Goal: Task Accomplishment & Management: Manage account settings

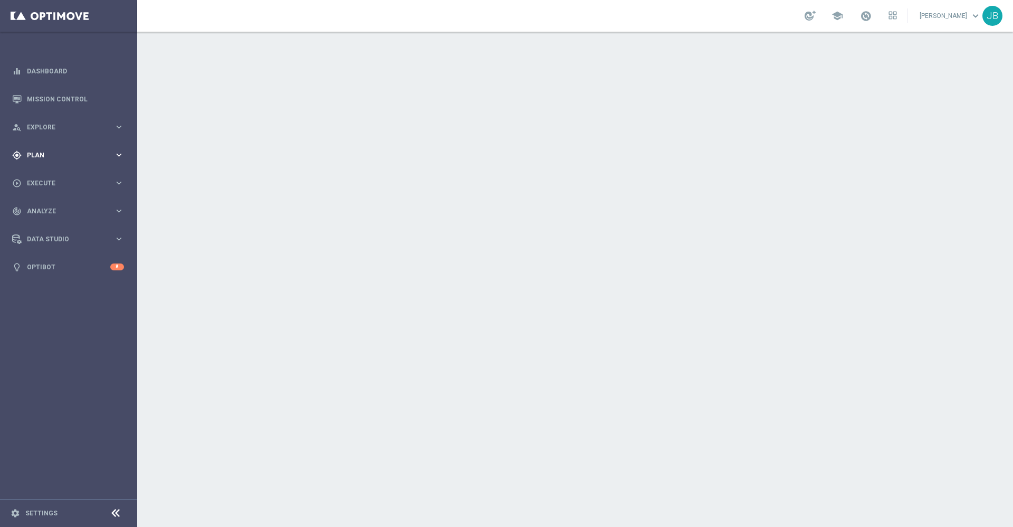
click at [44, 162] on div "gps_fixed Plan keyboard_arrow_right" at bounding box center [68, 155] width 136 height 28
click at [59, 176] on div "play_circle_outline Execute keyboard_arrow_right" at bounding box center [68, 183] width 136 height 28
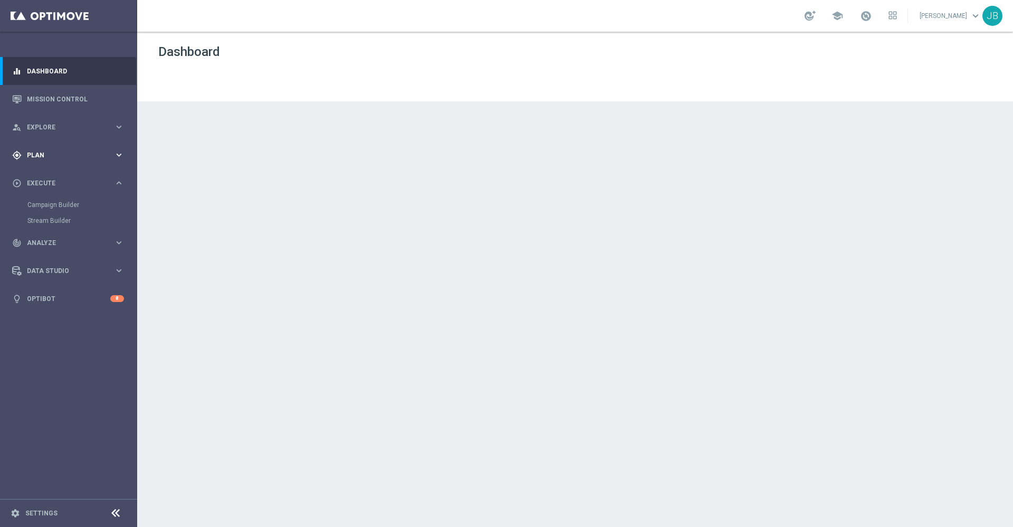
click at [49, 159] on div "gps_fixed Plan" at bounding box center [63, 154] width 102 height 9
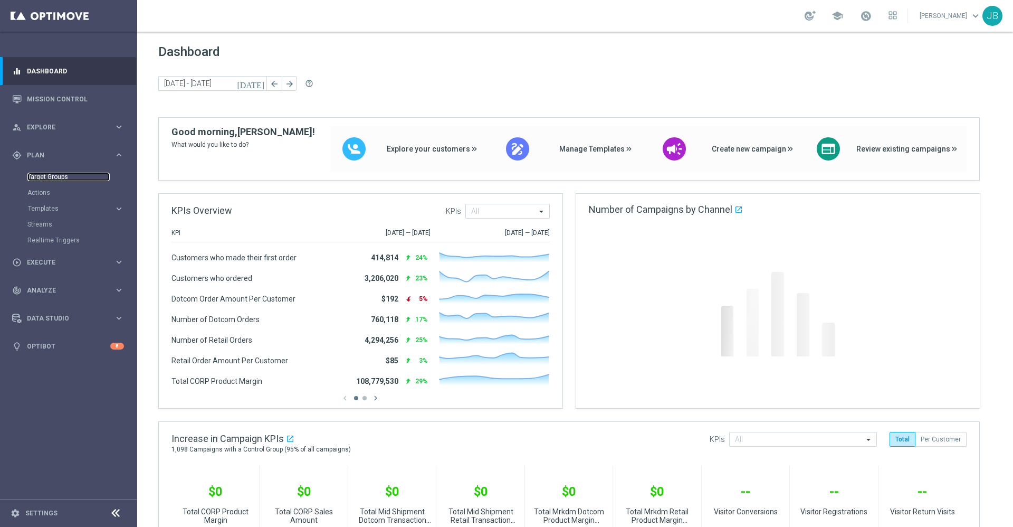
click at [55, 175] on link "Target Groups" at bounding box center [68, 177] width 82 height 8
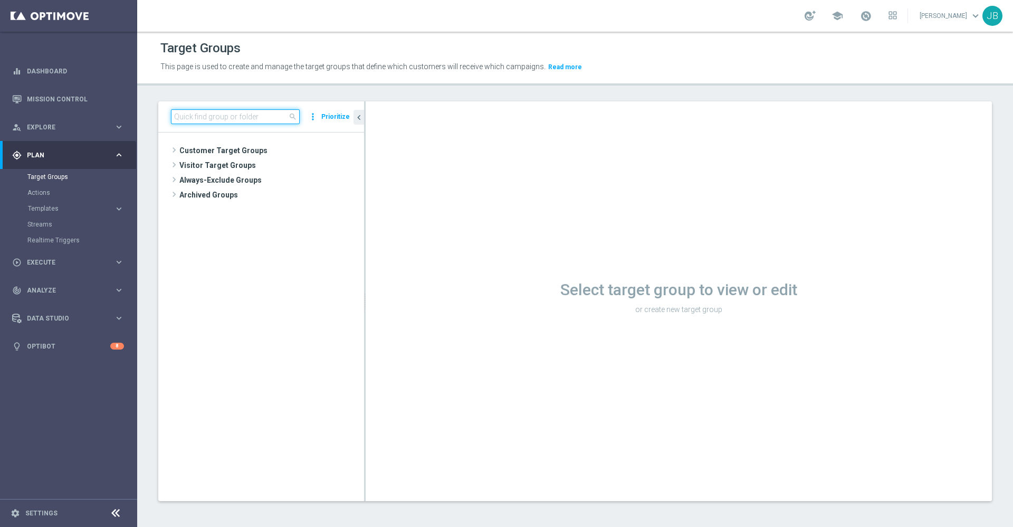
click at [241, 111] on input at bounding box center [235, 116] width 129 height 15
paste input "ED_OMNI_20251001_ Easy_Deal_Days_Non_Members"
type input "ED_OMNI_20251001_ Easy_Deal_Days_Non_Members"
click at [249, 196] on span "ED_OMNI_20251001_ Easy_Deal_Days_Non_Members" at bounding box center [281, 195] width 118 height 9
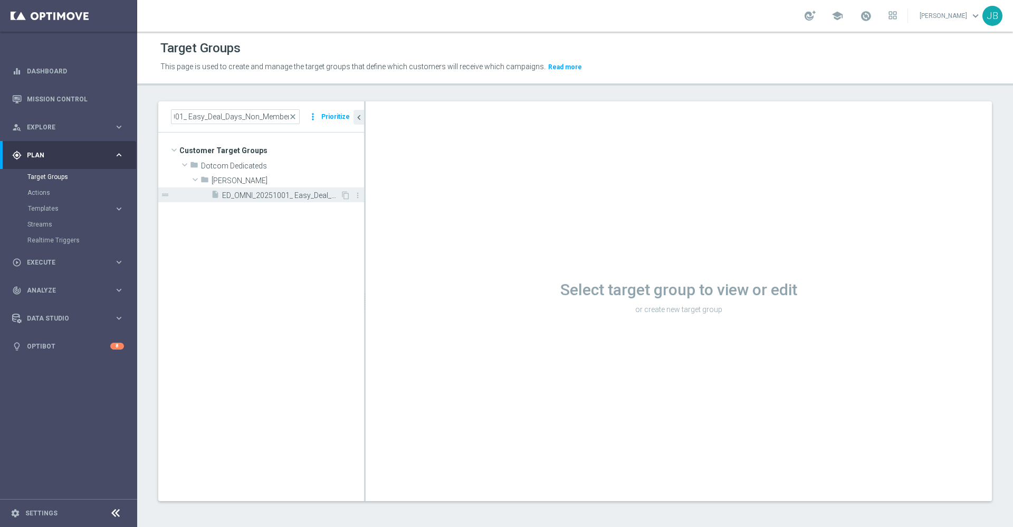
scroll to position [0, 0]
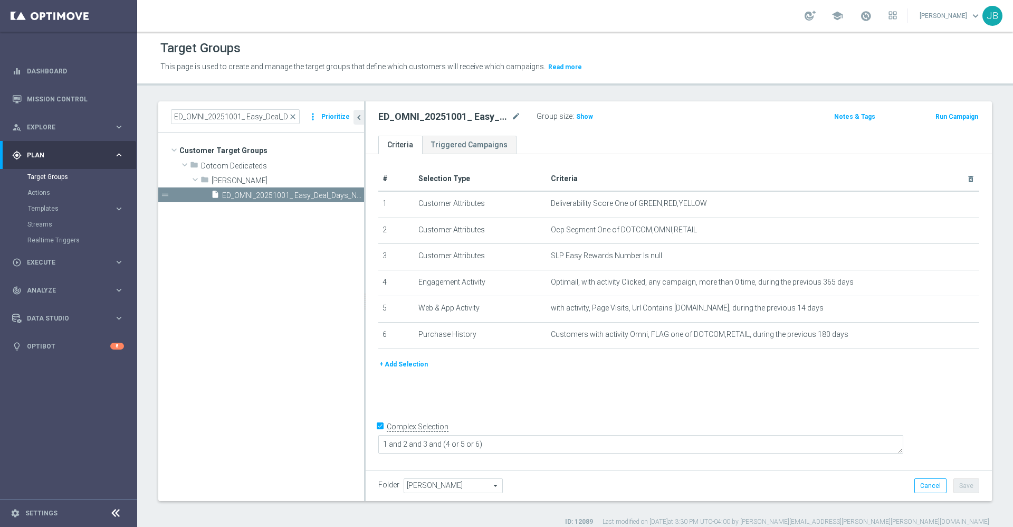
click at [420, 370] on button "+ Add Selection" at bounding box center [403, 364] width 51 height 12
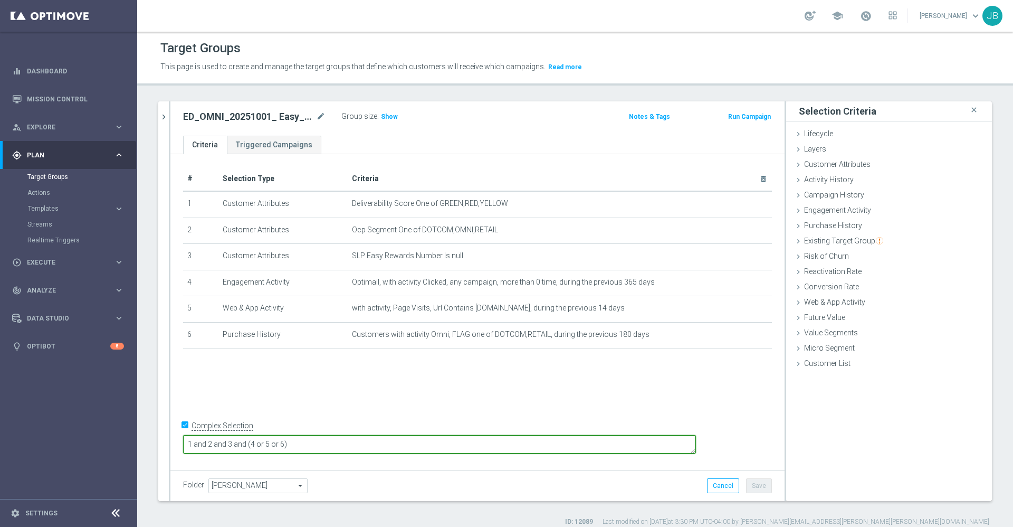
click at [408, 444] on textarea "1 and 2 and 3 and (4 or 5 or 6)" at bounding box center [439, 444] width 513 height 18
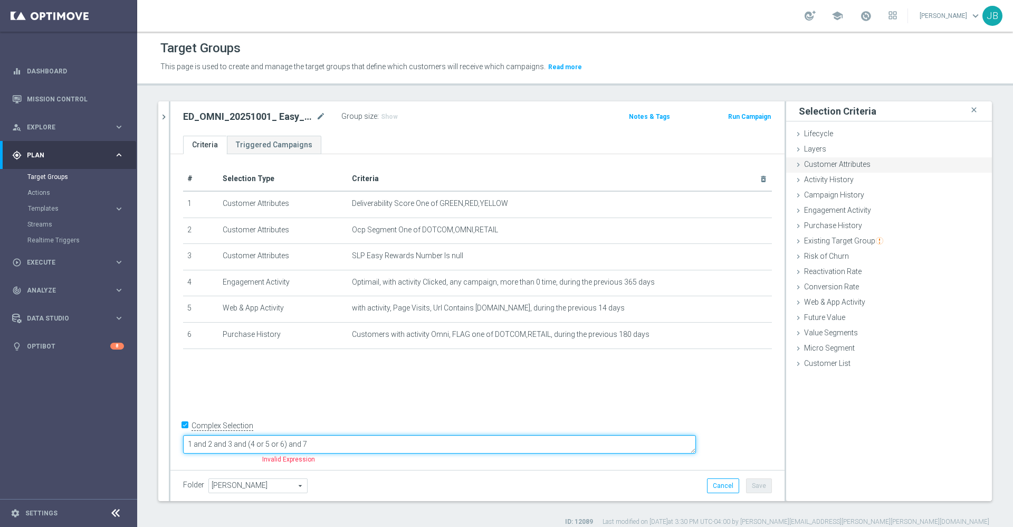
type textarea "1 and 2 and 3 and (4 or 5 or 6) and 7"
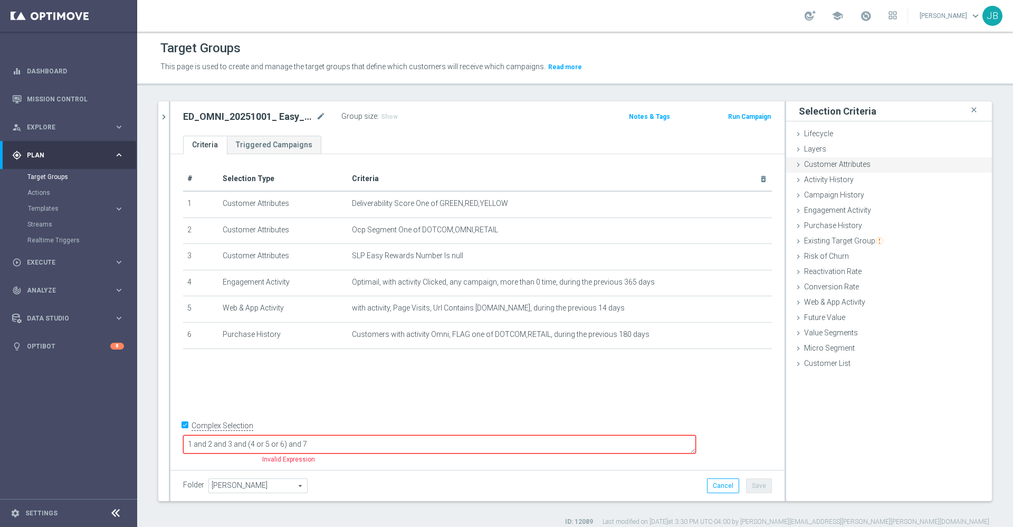
click at [834, 161] on span "Customer Attributes" at bounding box center [837, 164] width 66 height 8
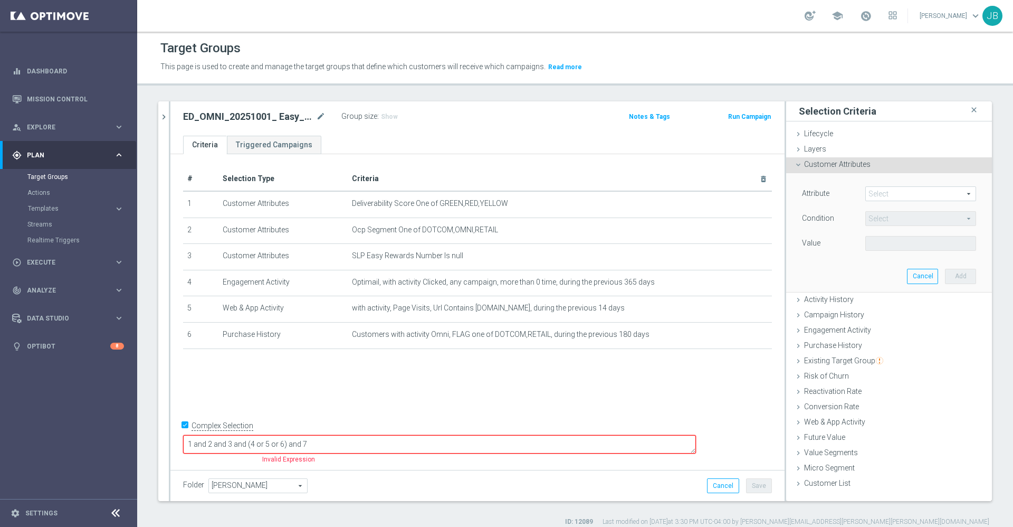
click at [872, 195] on span at bounding box center [921, 194] width 110 height 14
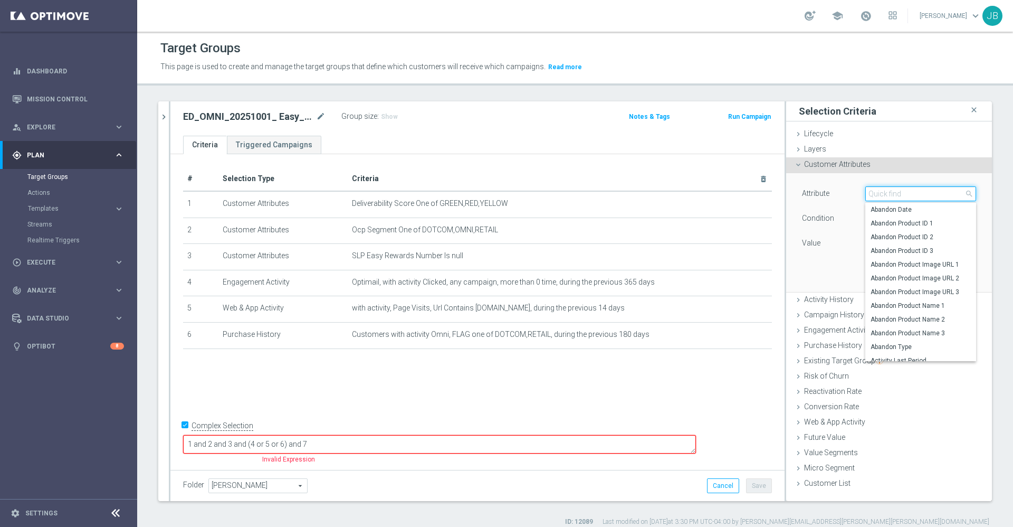
click at [872, 195] on input "search" at bounding box center [920, 193] width 111 height 15
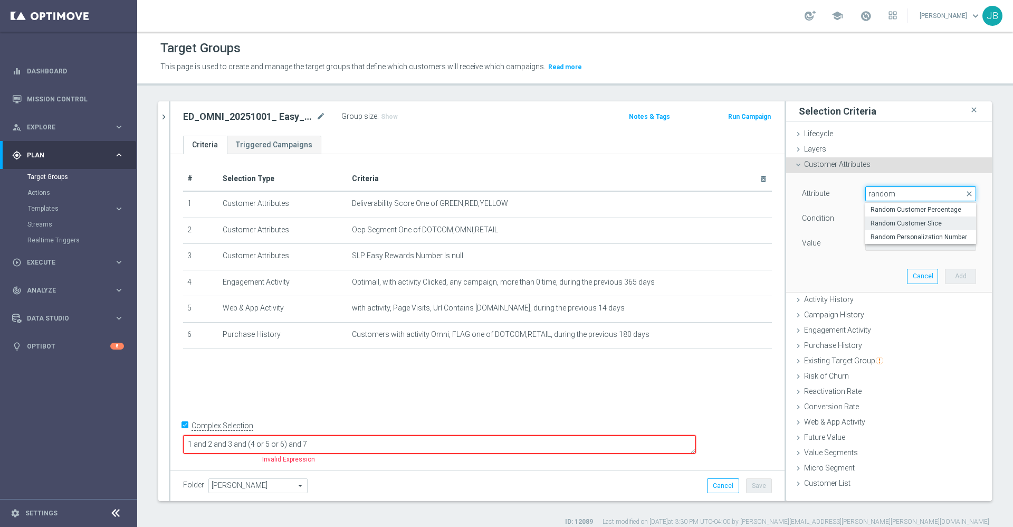
type input "random"
click at [899, 220] on span "Random Customer Slice" at bounding box center [921, 223] width 100 height 8
type input "Random Customer Slice"
click at [885, 218] on span "Equals" at bounding box center [921, 219] width 110 height 14
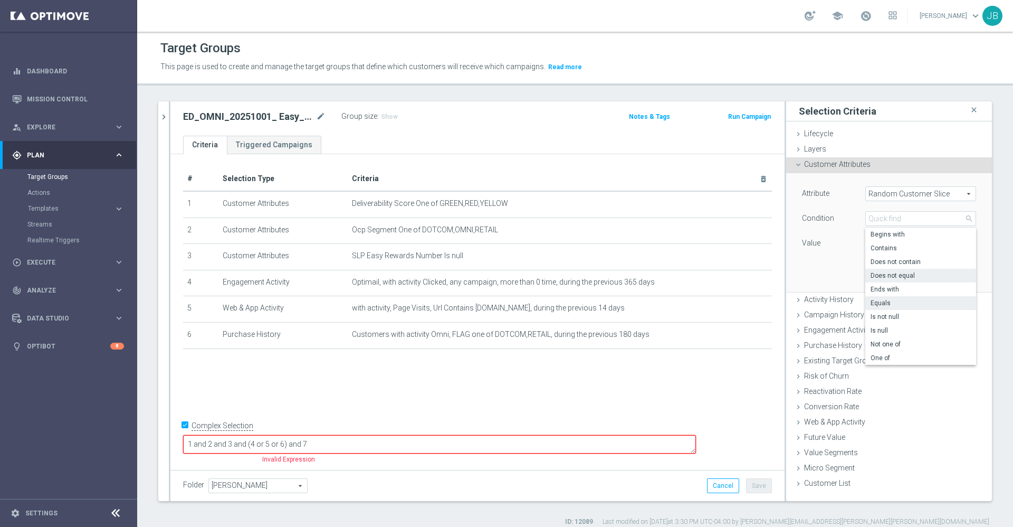
click at [890, 277] on span "Does not equal" at bounding box center [921, 275] width 100 height 8
type input "Does not equal"
click at [871, 240] on span at bounding box center [921, 243] width 110 height 14
click at [871, 342] on span "7th 10% slice" at bounding box center [921, 341] width 100 height 8
type input "7th 10% slice"
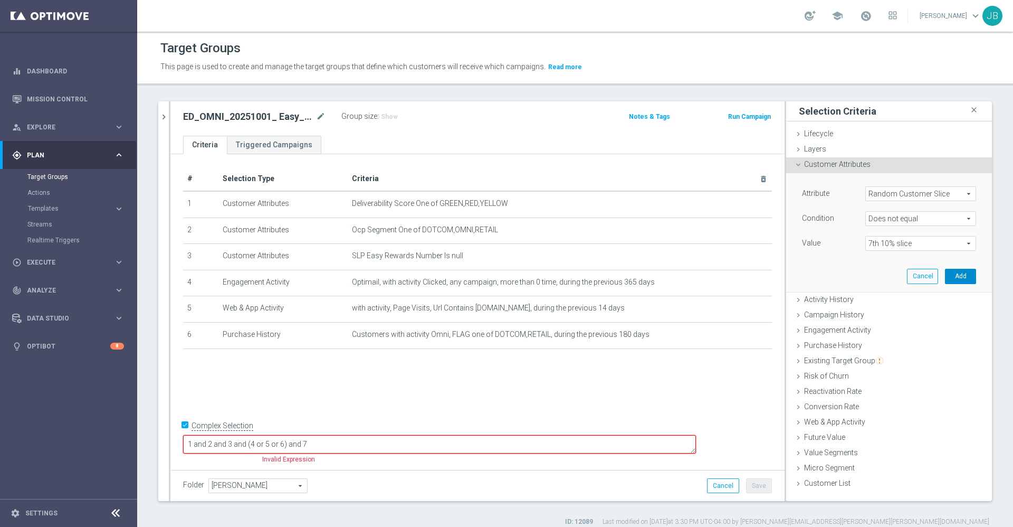
click at [947, 280] on button "Add" at bounding box center [960, 276] width 31 height 15
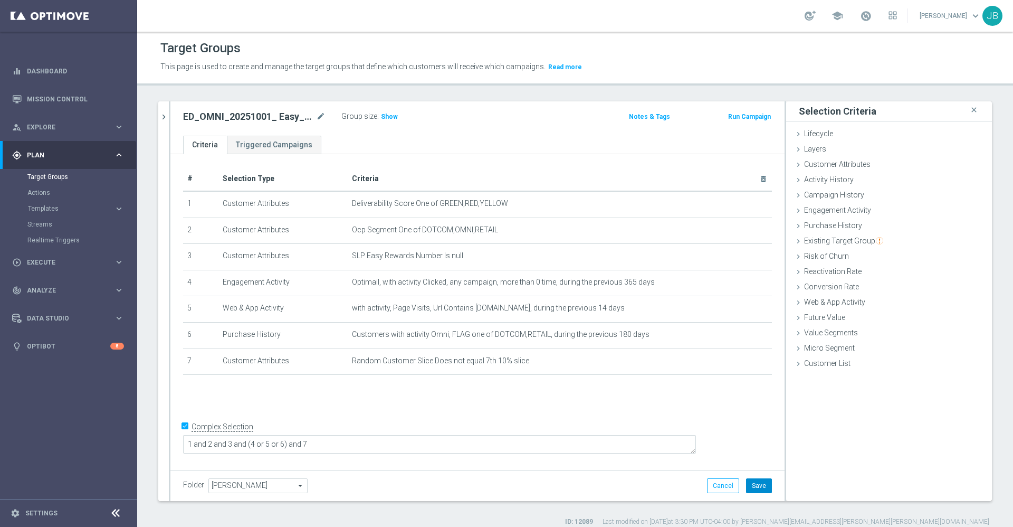
click at [746, 486] on button "Save" at bounding box center [759, 485] width 26 height 15
click at [394, 119] on span "Show" at bounding box center [389, 116] width 17 height 7
click at [169, 116] on div at bounding box center [170, 300] width 2 height 399
click at [163, 116] on icon "chevron_right" at bounding box center [164, 117] width 10 height 10
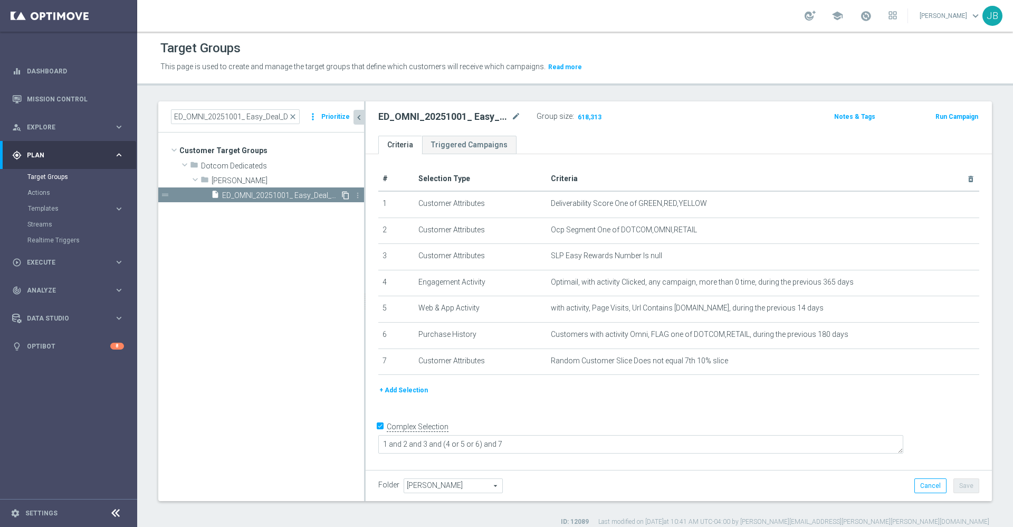
click at [344, 196] on icon "content_copy" at bounding box center [345, 195] width 8 height 8
click at [515, 118] on icon "mode_edit" at bounding box center [515, 116] width 9 height 13
click at [485, 117] on input "Copy of ED_OMNI_20251001_ Easy_Deal_Days_Non_Members" at bounding box center [449, 117] width 142 height 15
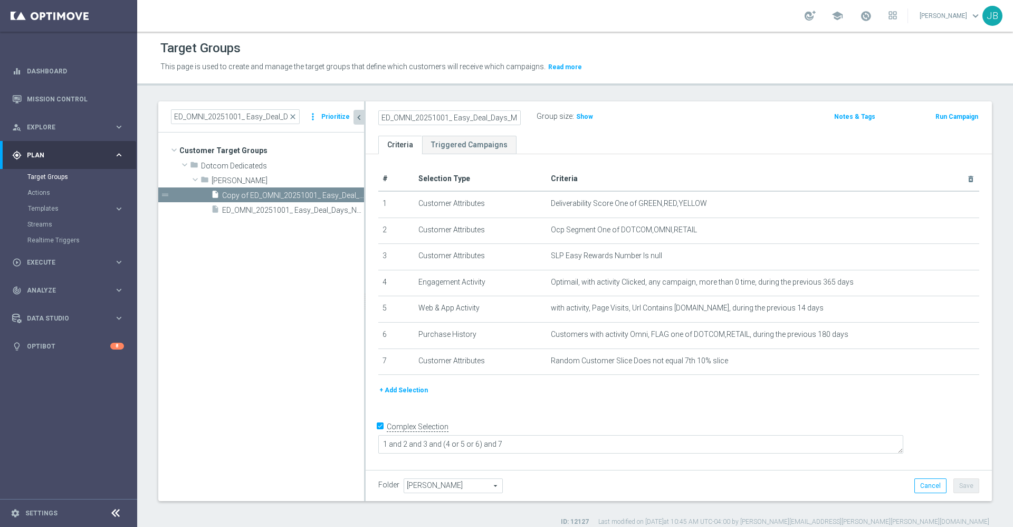
type input "ED_OMNI_20251001_ Easy_Deal_Days_Members"
click at [653, 157] on div "# Selection Type Criteria delete_forever 1 Customer Attributes Deliverability S…" at bounding box center [679, 310] width 626 height 312
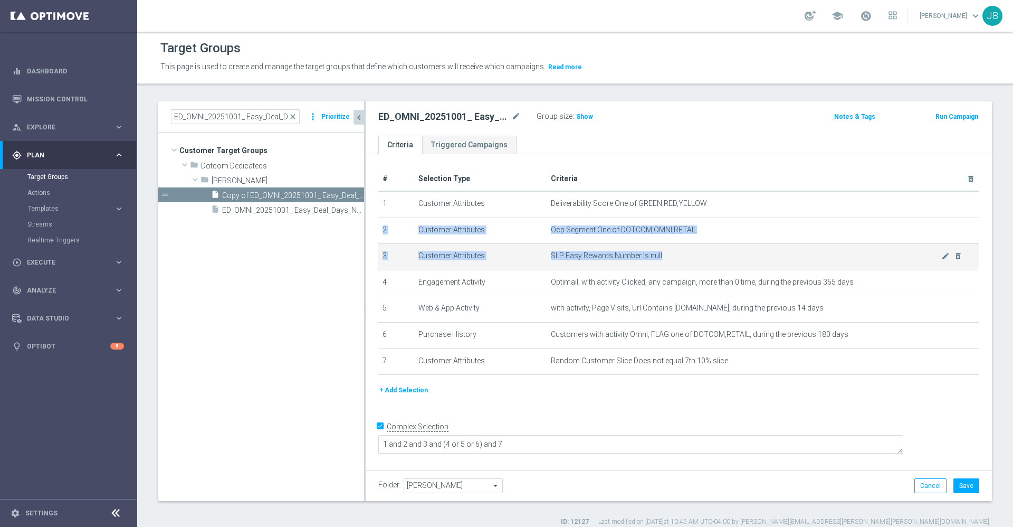
drag, startPoint x: 727, startPoint y: 213, endPoint x: 873, endPoint y: 270, distance: 156.6
click at [873, 270] on tbody "1 Customer Attributes Deliverability Score One of GREEN,RED,YELLOW mode_edit de…" at bounding box center [678, 283] width 601 height 184
click at [941, 257] on icon "mode_edit" at bounding box center [945, 256] width 8 height 8
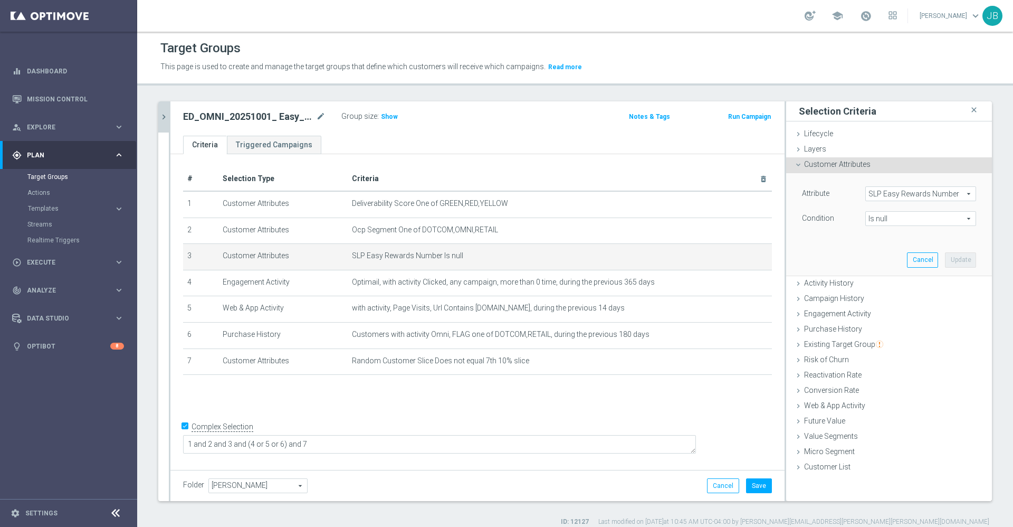
click at [899, 221] on span "Is null" at bounding box center [921, 219] width 110 height 14
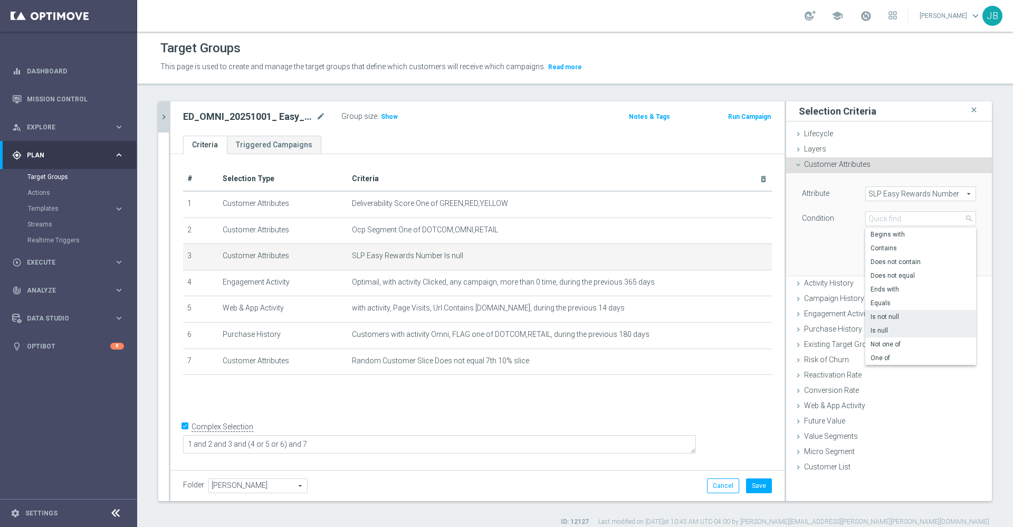
click at [876, 314] on span "Is not null" at bounding box center [921, 316] width 100 height 8
type input "Is not null"
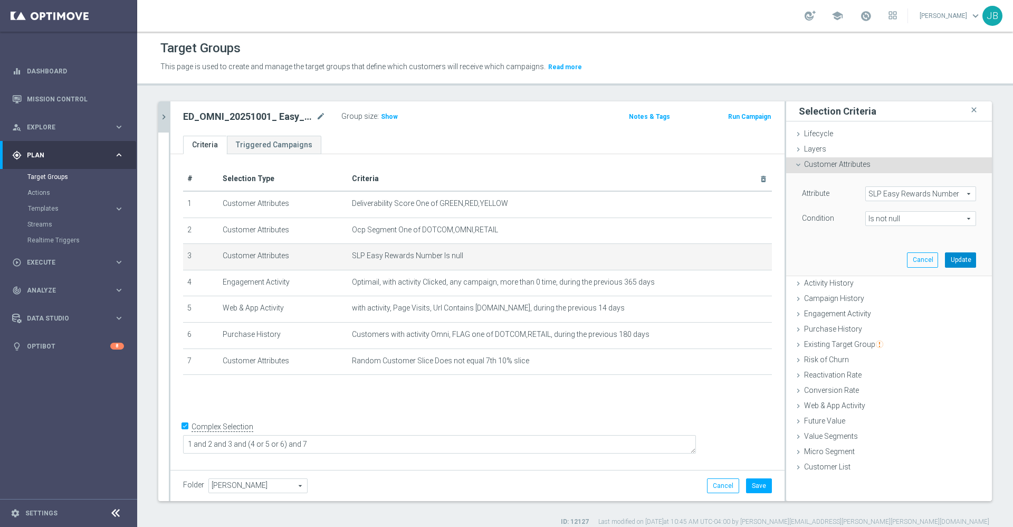
click at [950, 259] on button "Update" at bounding box center [960, 259] width 31 height 15
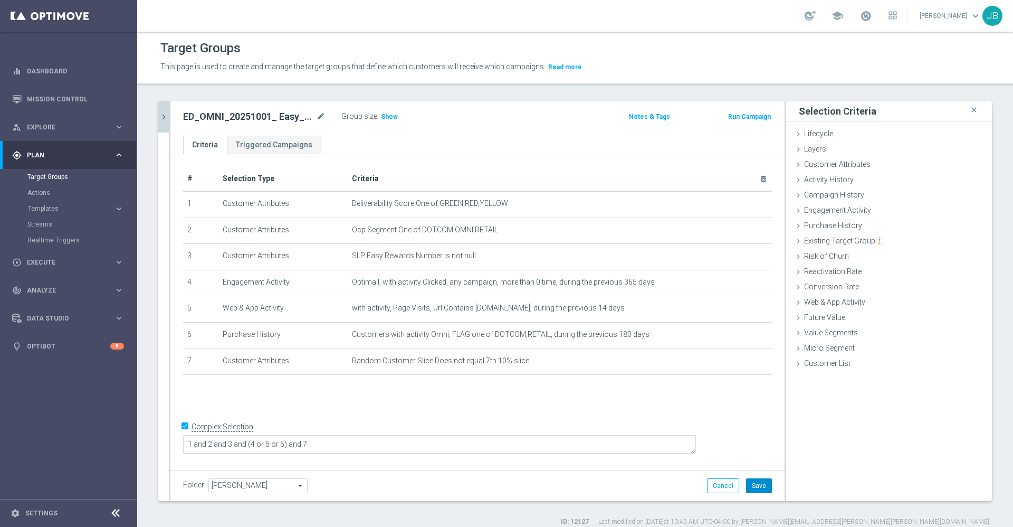
click at [746, 484] on button "Save" at bounding box center [759, 485] width 26 height 15
click at [322, 118] on icon "mode_edit" at bounding box center [320, 116] width 9 height 13
click at [452, 408] on div "# Selection Type Criteria delete_forever 1 Customer Attributes Deliverability S…" at bounding box center [477, 310] width 614 height 312
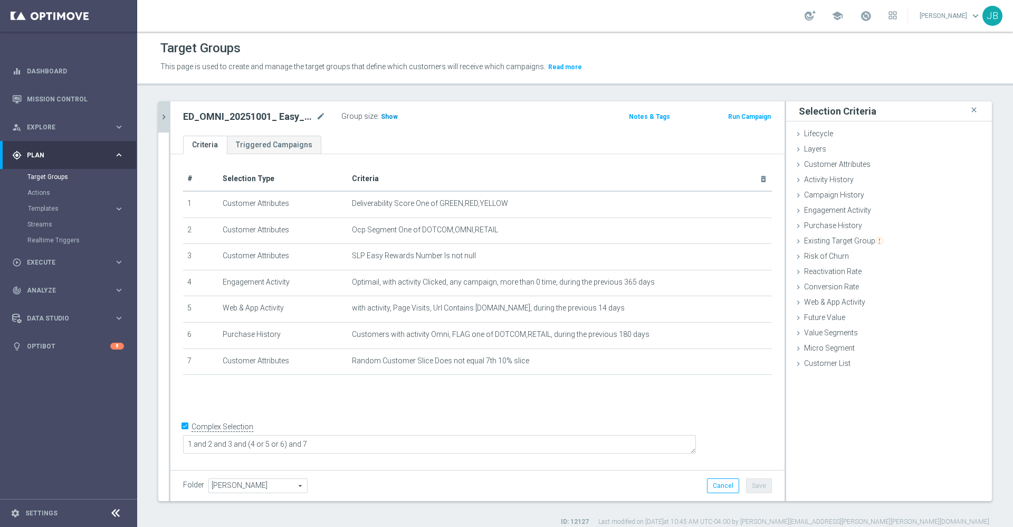
click at [391, 119] on span "Show" at bounding box center [389, 116] width 17 height 7
click at [735, 312] on div "mode_edit delete_forever" at bounding box center [745, 307] width 21 height 9
click at [747, 311] on icon "delete_forever" at bounding box center [751, 308] width 8 height 8
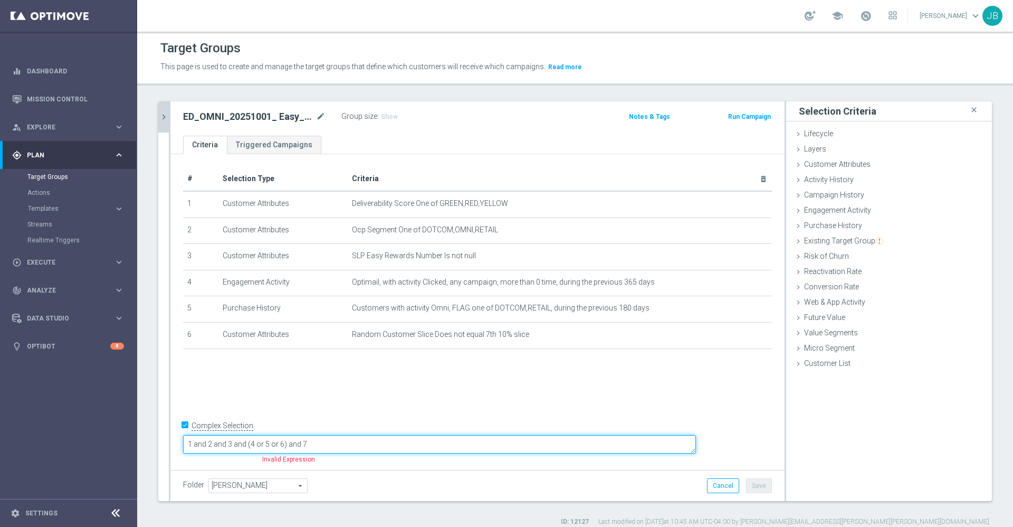
click at [347, 445] on textarea "1 and 2 and 3 and (4 or 5 or 6) and 7" at bounding box center [439, 444] width 513 height 18
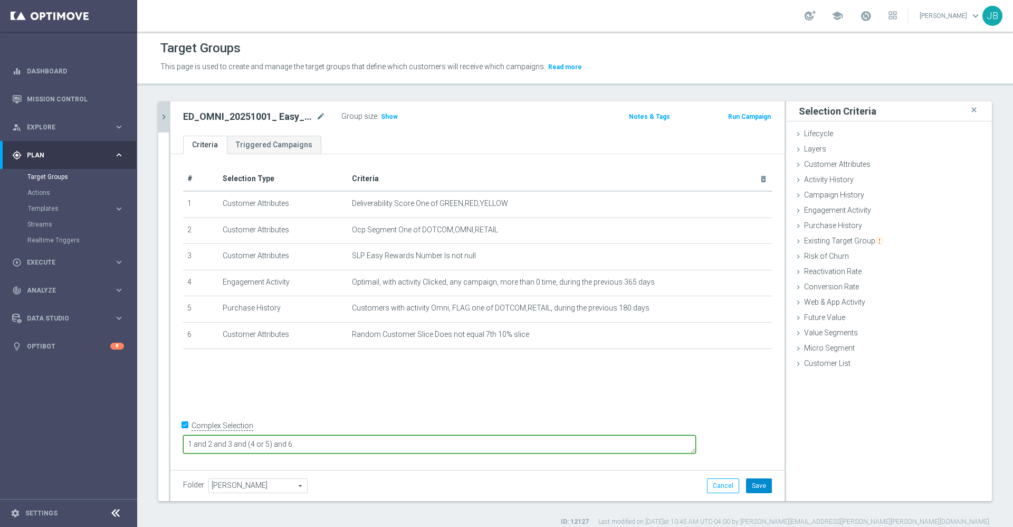
type textarea "1 and 2 and 3 and (4 or 5) and 6"
click at [747, 483] on button "Save" at bounding box center [759, 485] width 26 height 15
click at [394, 115] on span "Show" at bounding box center [389, 116] width 17 height 7
click at [67, 103] on link "Mission Control" at bounding box center [75, 99] width 97 height 28
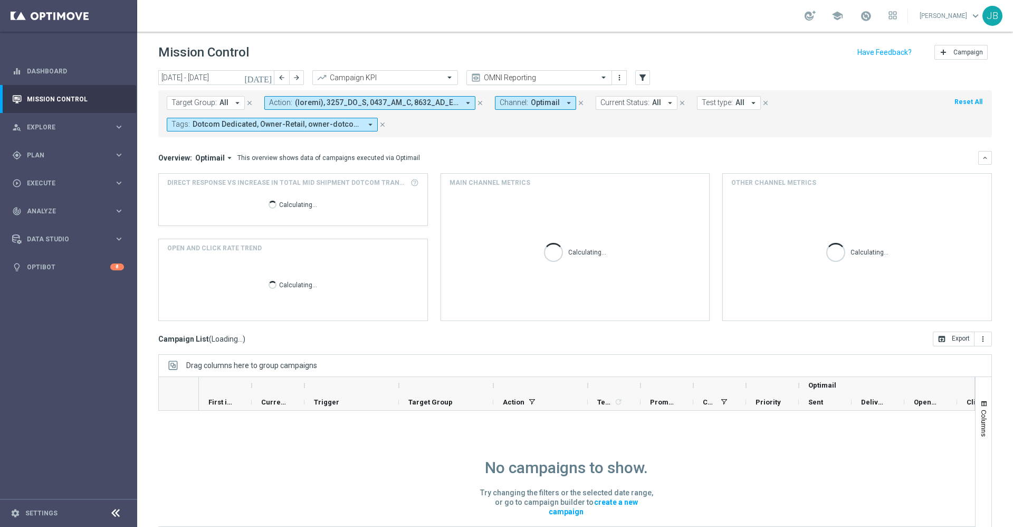
click at [573, 73] on input "text" at bounding box center [528, 77] width 113 height 9
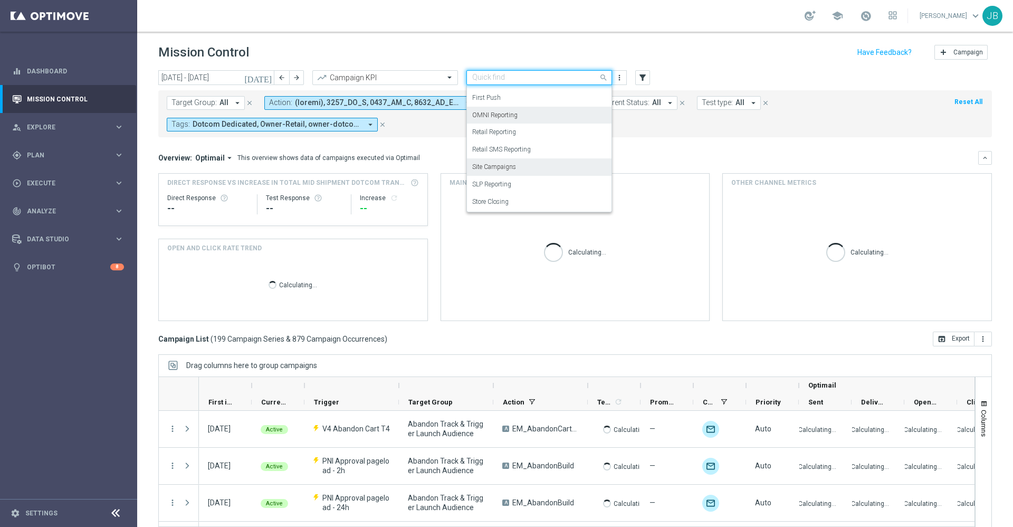
scroll to position [23, 0]
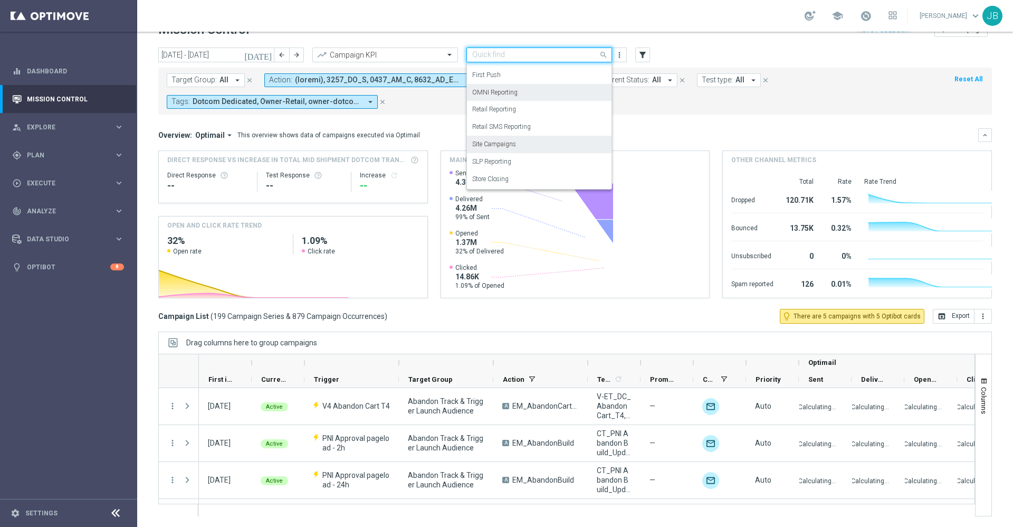
click at [509, 142] on label "Site Campaigns" at bounding box center [494, 144] width 44 height 9
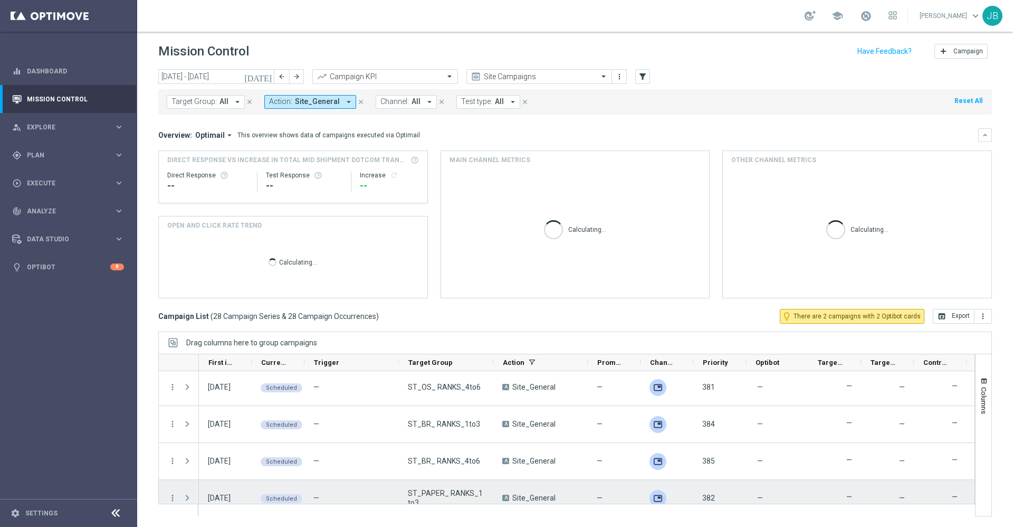
scroll to position [902, 0]
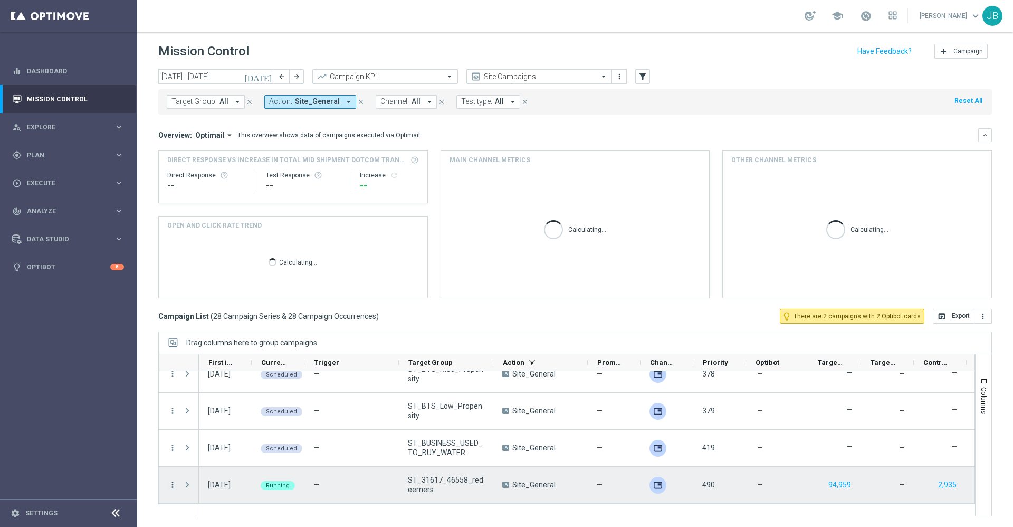
click at [173, 486] on icon "more_vert" at bounding box center [172, 484] width 9 height 9
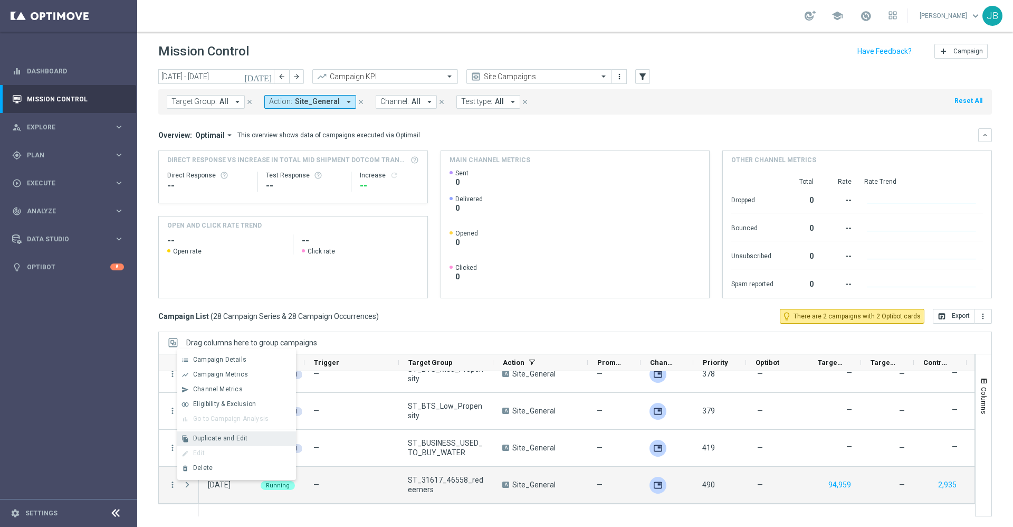
click at [221, 438] on span "Duplicate and Edit" at bounding box center [220, 437] width 54 height 7
click at [172, 487] on icon "more_vert" at bounding box center [172, 484] width 9 height 9
click at [208, 469] on span "Delete" at bounding box center [203, 467] width 20 height 7
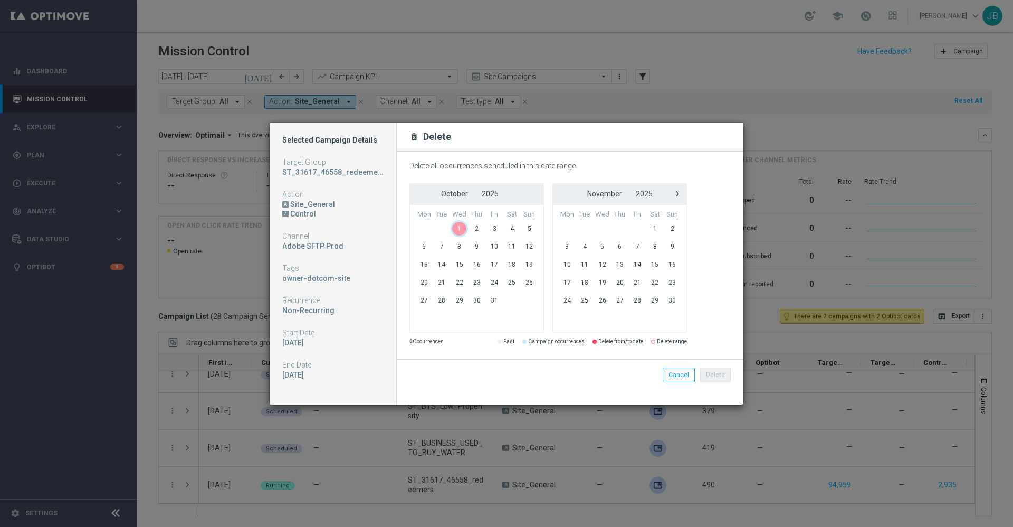
click at [461, 230] on span "1" at bounding box center [460, 228] width 18 height 17
click at [463, 223] on span "1" at bounding box center [460, 228] width 18 height 17
click at [727, 375] on button "Delete" at bounding box center [715, 374] width 31 height 15
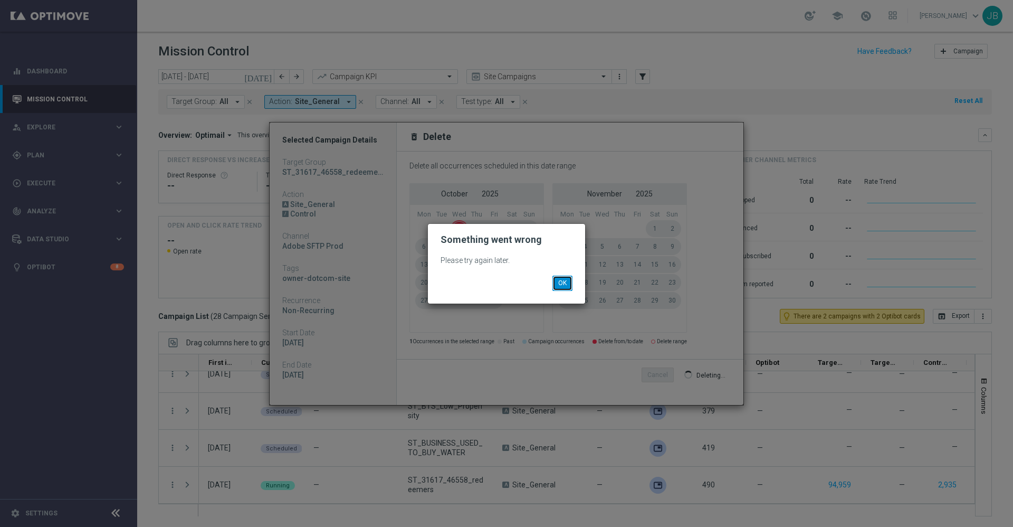
click at [566, 283] on button "OK" at bounding box center [563, 282] width 20 height 15
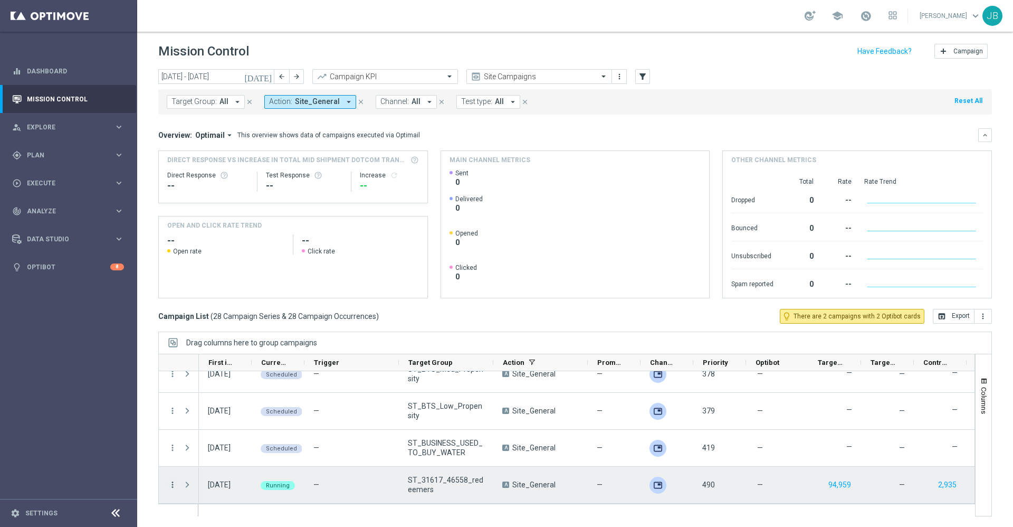
click at [172, 484] on icon "more_vert" at bounding box center [172, 484] width 9 height 9
click at [225, 466] on div "Delete" at bounding box center [242, 467] width 98 height 7
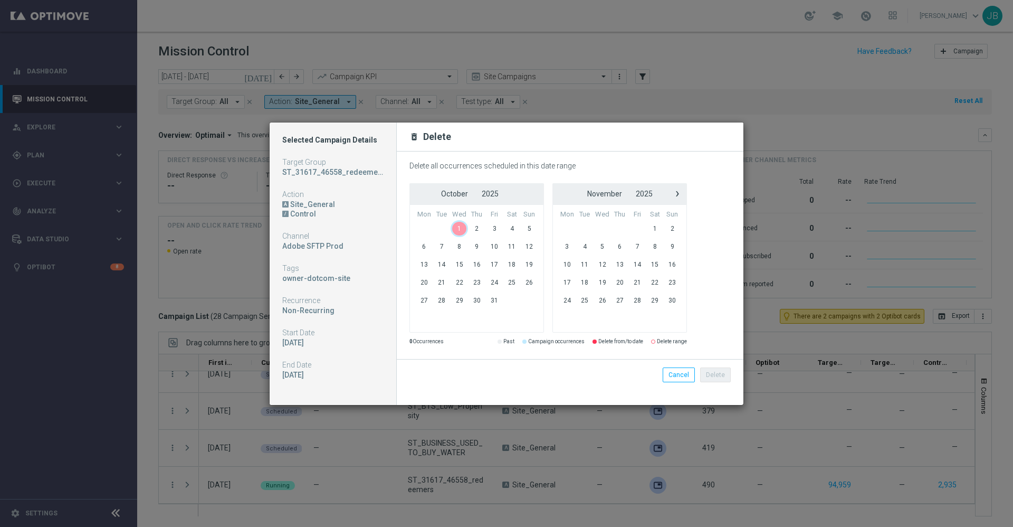
click at [458, 231] on span "1" at bounding box center [460, 228] width 18 height 17
click at [461, 229] on span "1" at bounding box center [460, 228] width 18 height 17
click at [718, 374] on button "Delete" at bounding box center [715, 374] width 31 height 15
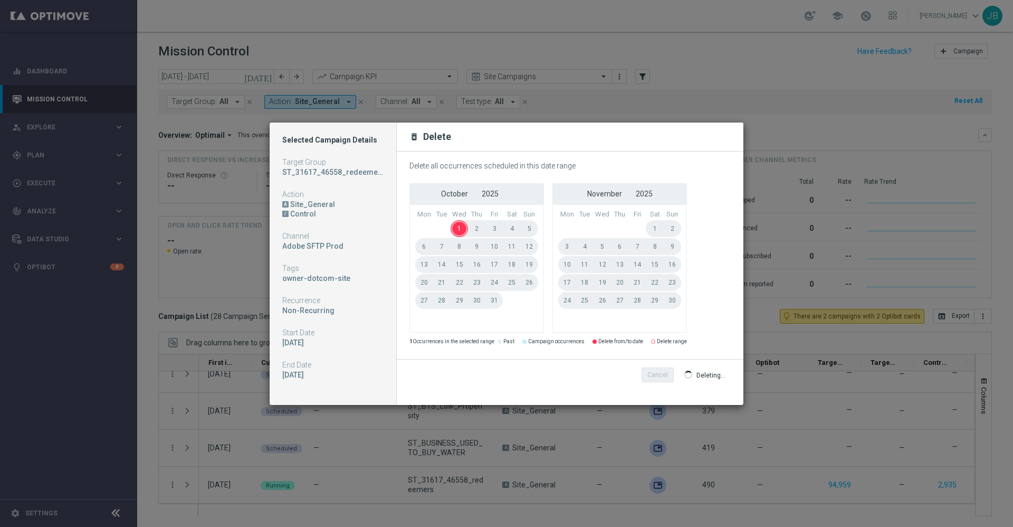
click at [785, 296] on modal-container "Selected Campaign Details Target Group ST_31617_46558_redeemers Action A Site_G…" at bounding box center [506, 263] width 1013 height 527
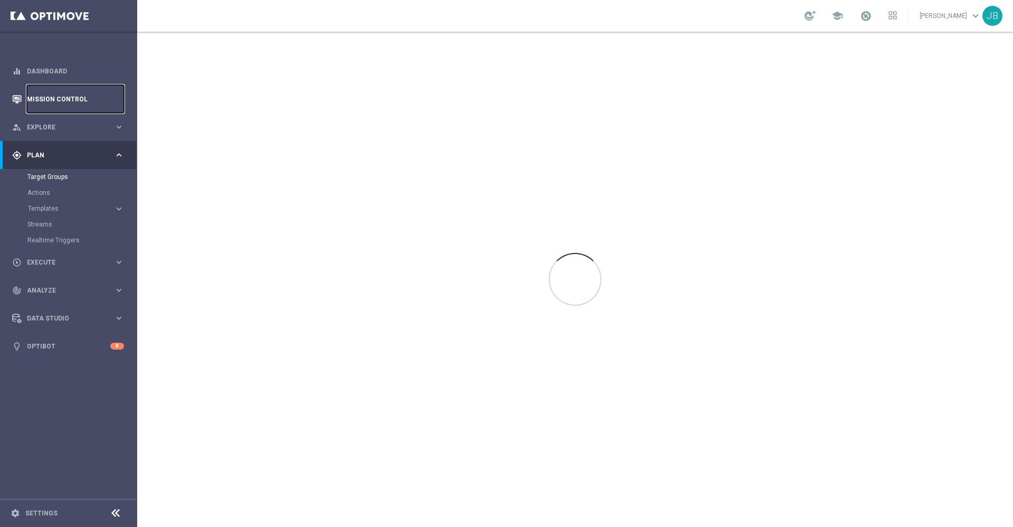
click at [79, 103] on link "Mission Control" at bounding box center [75, 99] width 97 height 28
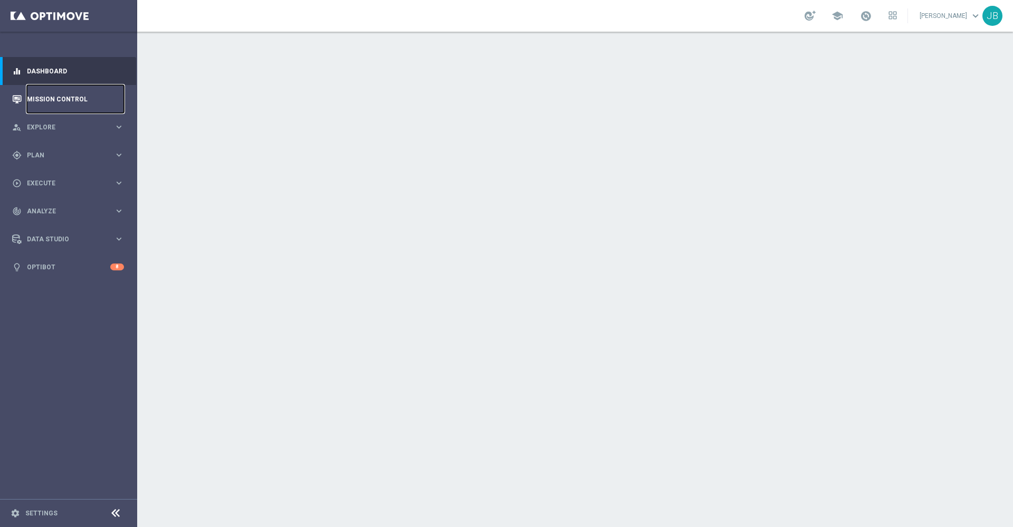
click at [82, 101] on link "Mission Control" at bounding box center [75, 99] width 97 height 28
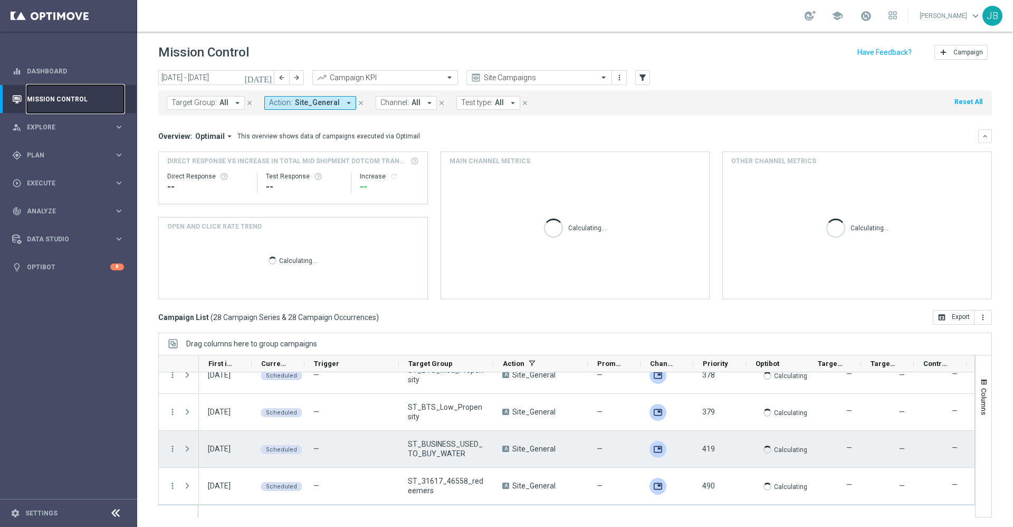
scroll to position [1, 0]
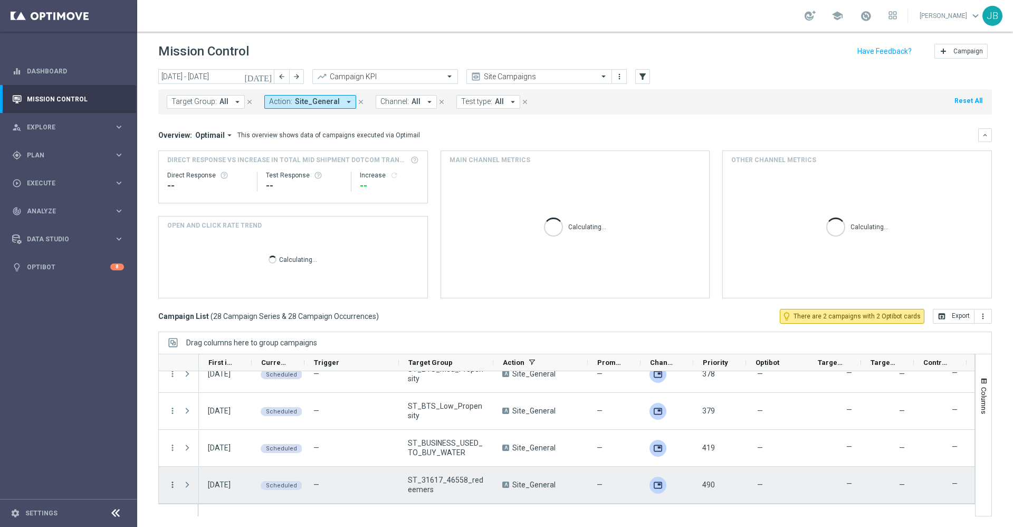
click at [171, 484] on icon "more_vert" at bounding box center [172, 484] width 9 height 9
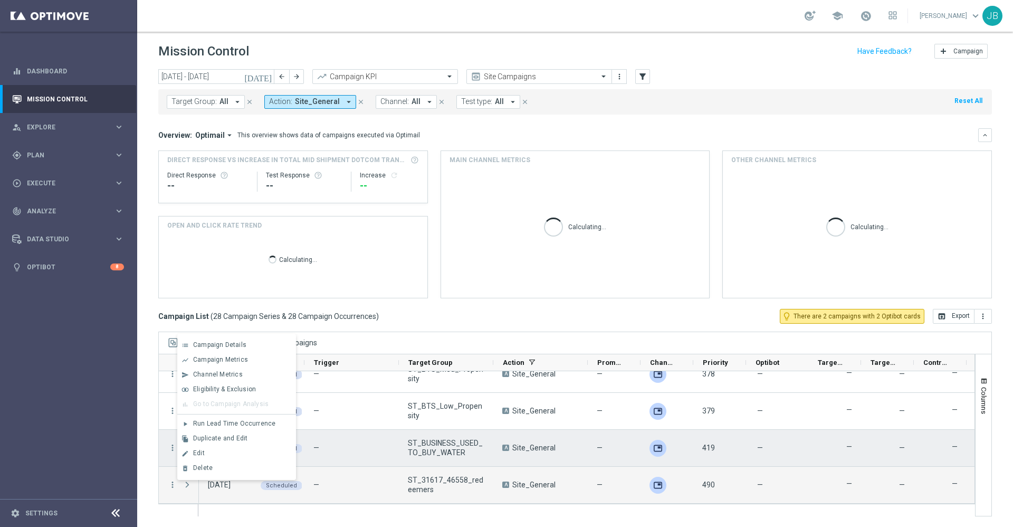
click at [357, 460] on div "—" at bounding box center [352, 448] width 94 height 36
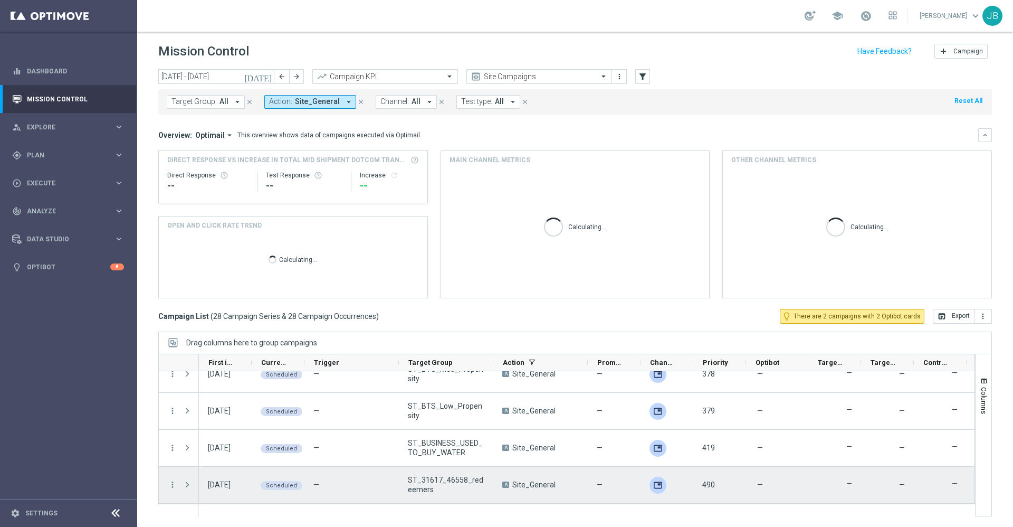
click at [173, 488] on icon "more_vert" at bounding box center [172, 484] width 9 height 9
click at [202, 470] on span "Delete" at bounding box center [203, 467] width 20 height 7
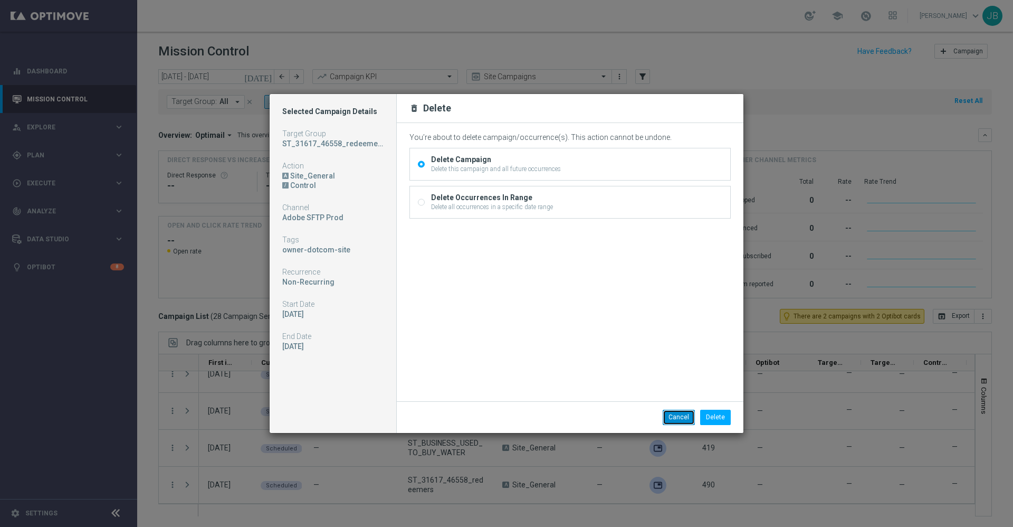
click at [684, 418] on button "Cancel" at bounding box center [679, 417] width 32 height 15
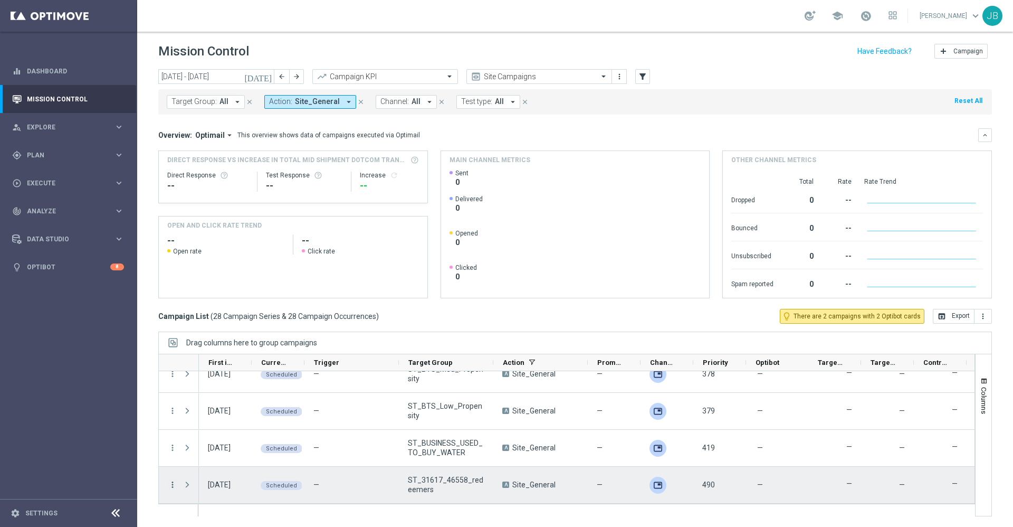
click at [173, 486] on icon "more_vert" at bounding box center [172, 484] width 9 height 9
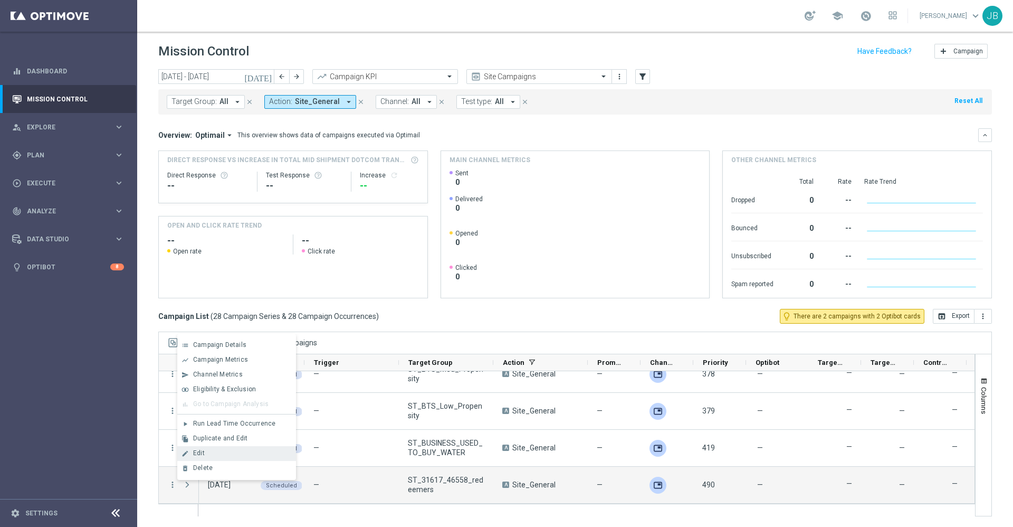
drag, startPoint x: 227, startPoint y: 442, endPoint x: 218, endPoint y: 456, distance: 16.6
click at [218, 456] on div "list Campaign Details show_chart Campaign Metrics send Channel Metrics" at bounding box center [236, 407] width 119 height 146
click at [218, 454] on div "Edit" at bounding box center [242, 452] width 98 height 7
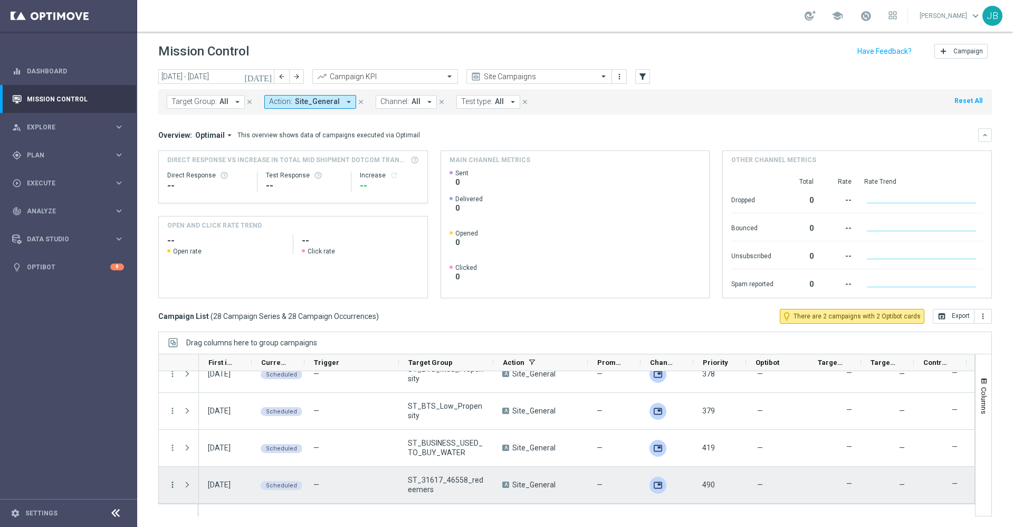
click at [170, 487] on icon "more_vert" at bounding box center [172, 484] width 9 height 9
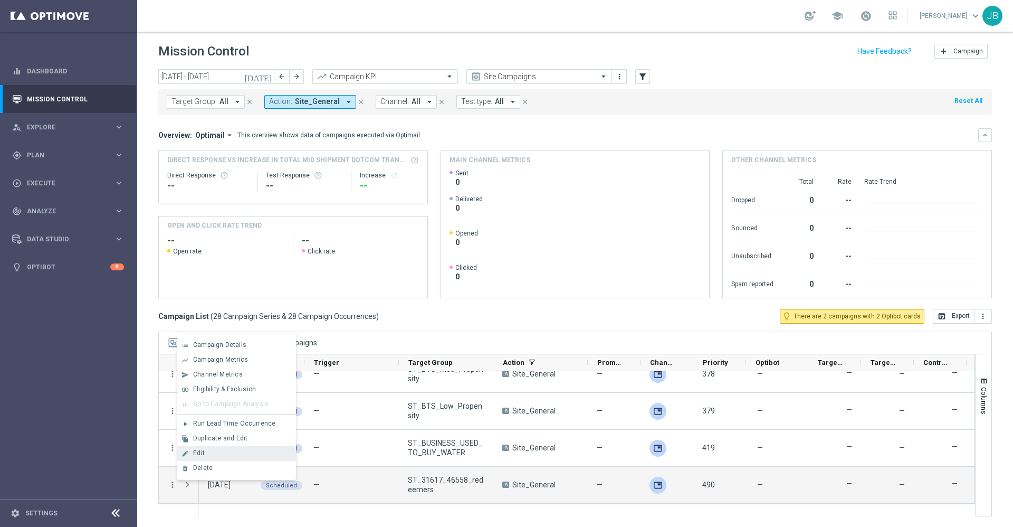
click at [215, 454] on div "Edit" at bounding box center [242, 452] width 98 height 7
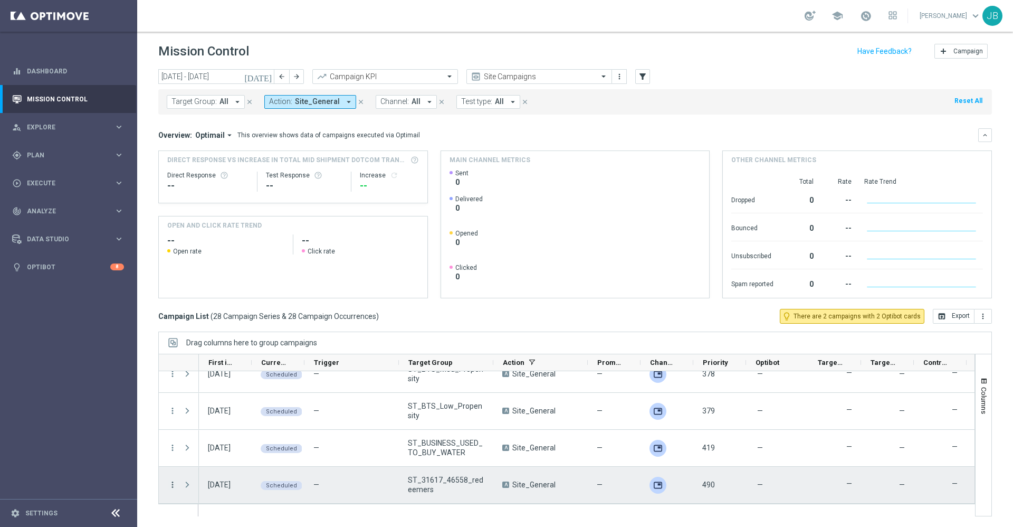
click at [172, 480] on icon "more_vert" at bounding box center [172, 484] width 9 height 9
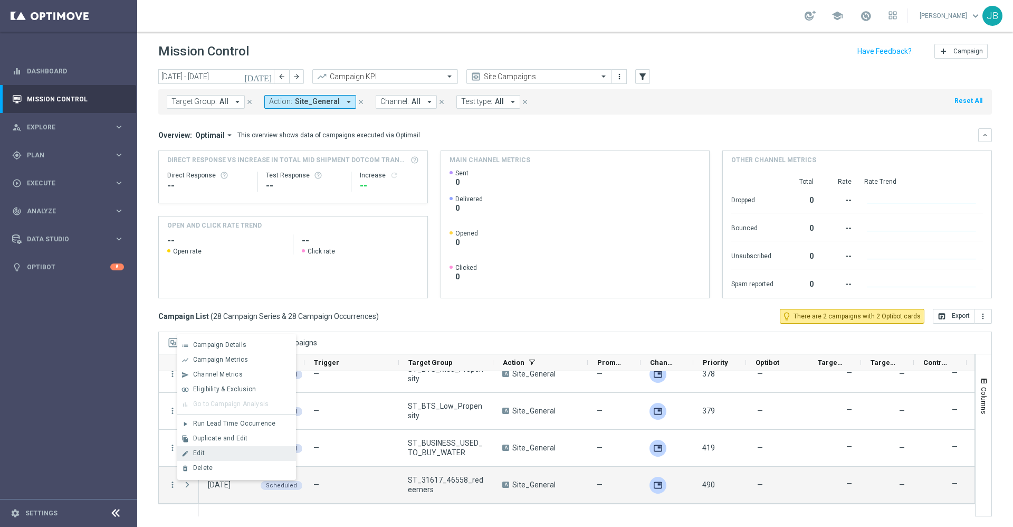
click at [242, 453] on div "Edit" at bounding box center [242, 452] width 98 height 7
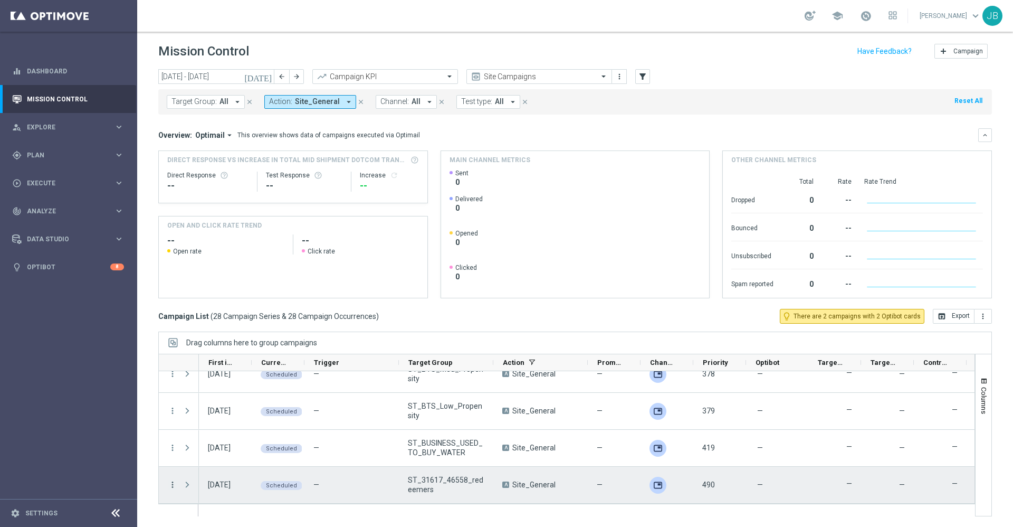
click at [170, 483] on icon "more_vert" at bounding box center [172, 484] width 9 height 9
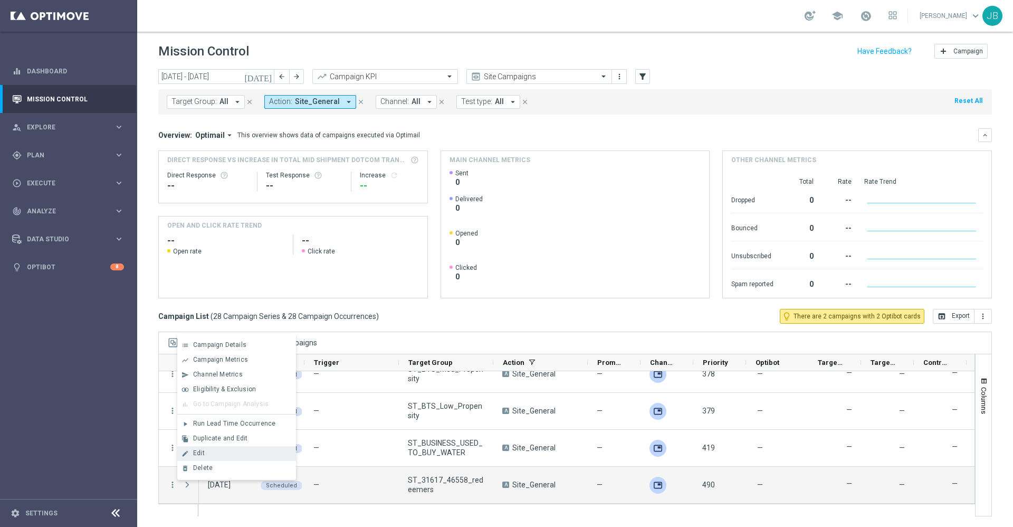
click at [218, 450] on div "Edit" at bounding box center [242, 452] width 98 height 7
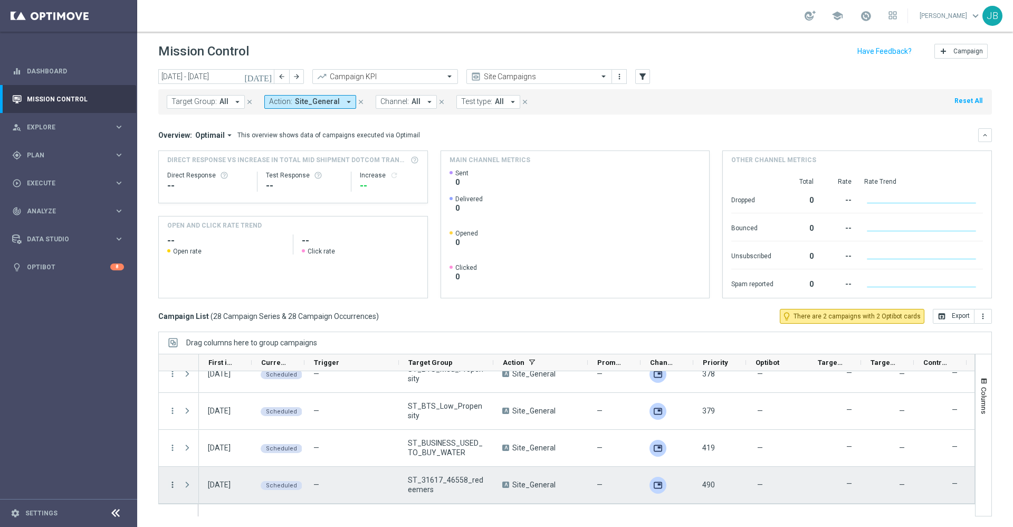
click at [172, 482] on icon "more_vert" at bounding box center [172, 484] width 9 height 9
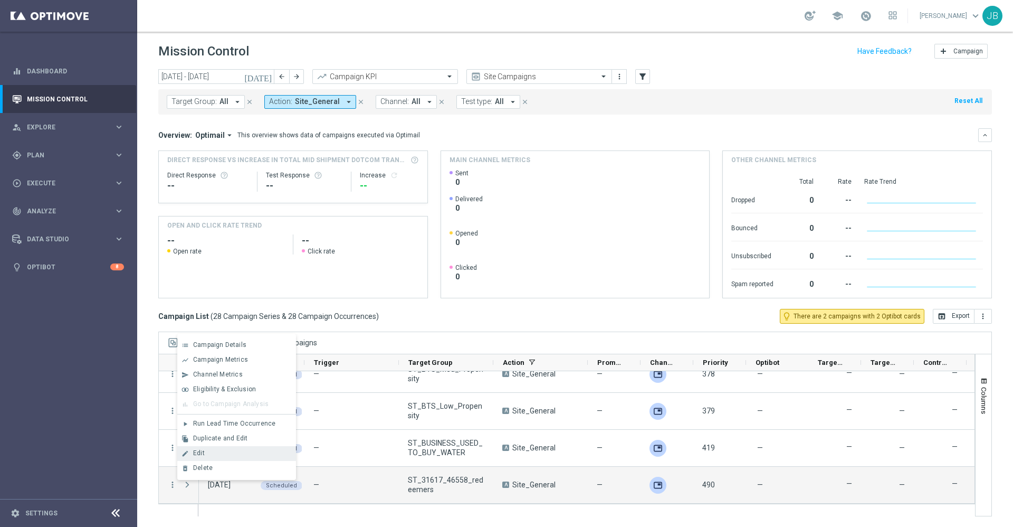
click at [207, 453] on div "Edit" at bounding box center [242, 452] width 98 height 7
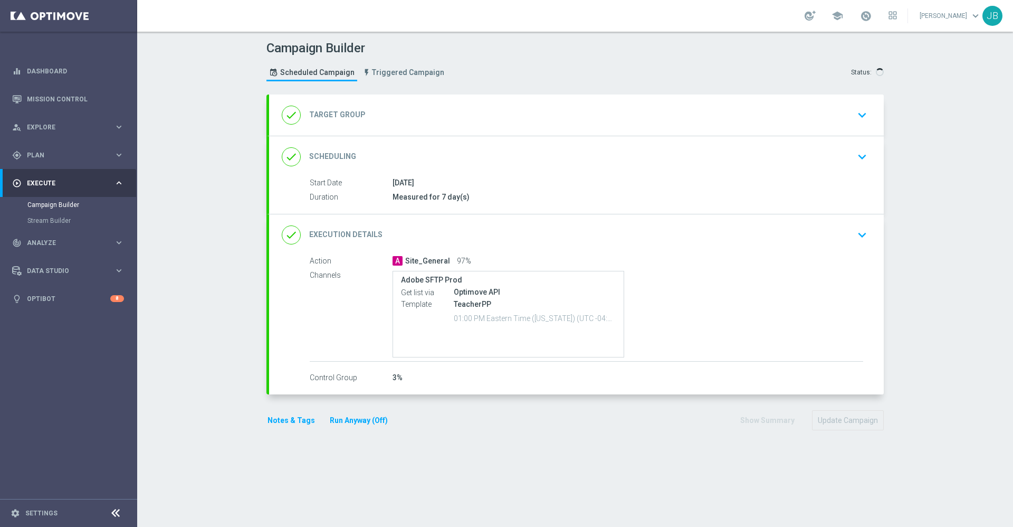
type input "ST_31617_46558_redeemers"
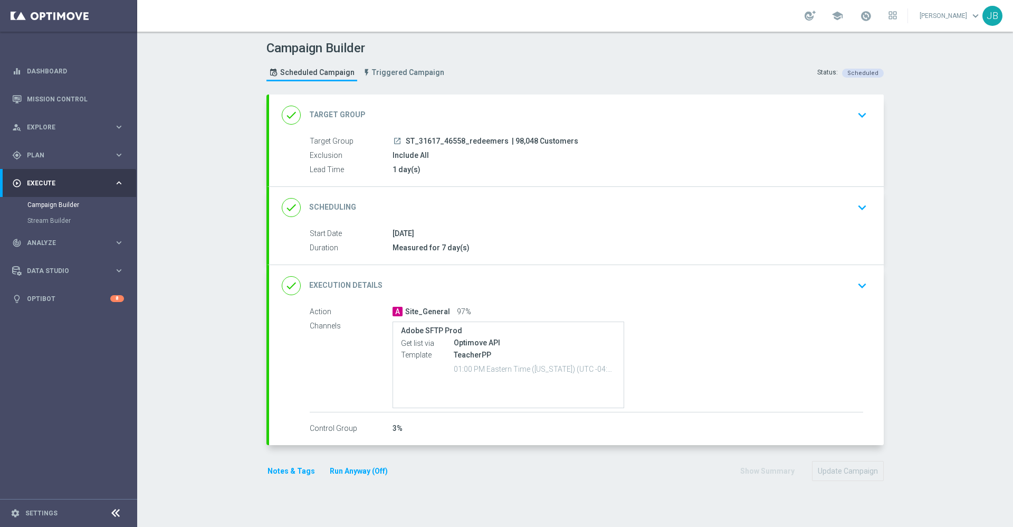
click at [325, 206] on h2 "Scheduling" at bounding box center [332, 207] width 47 height 10
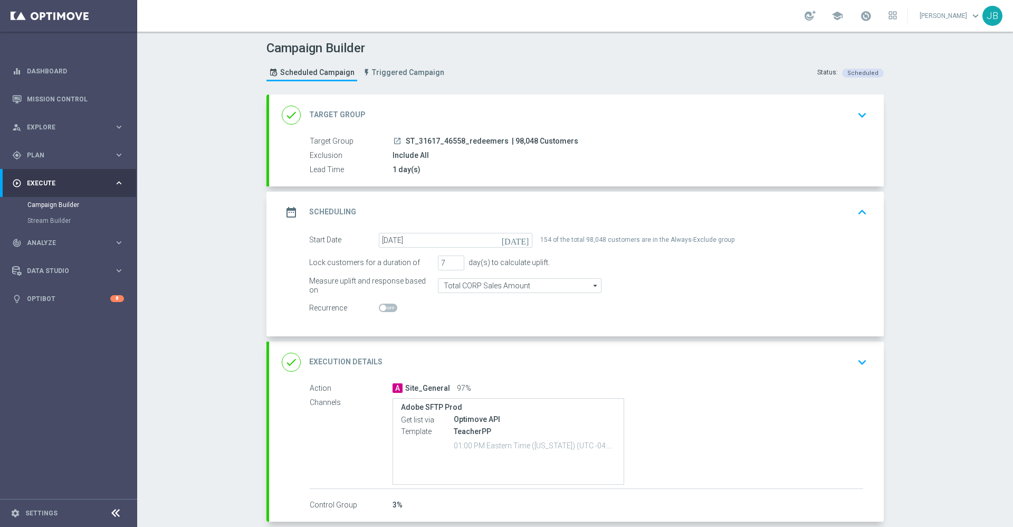
click at [381, 306] on span at bounding box center [388, 307] width 18 height 8
click at [381, 306] on input "checkbox" at bounding box center [388, 307] width 18 height 8
checkbox input "true"
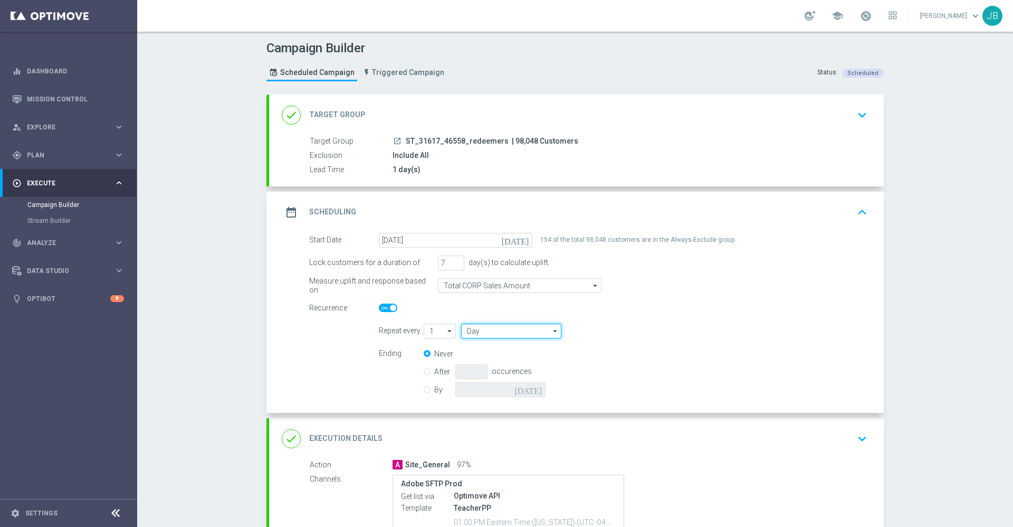
click at [482, 330] on input "Day" at bounding box center [511, 331] width 100 height 15
click at [482, 364] on div "Week" at bounding box center [510, 363] width 98 height 16
type input "Week"
click at [518, 241] on icon "[DATE]" at bounding box center [517, 239] width 31 height 12
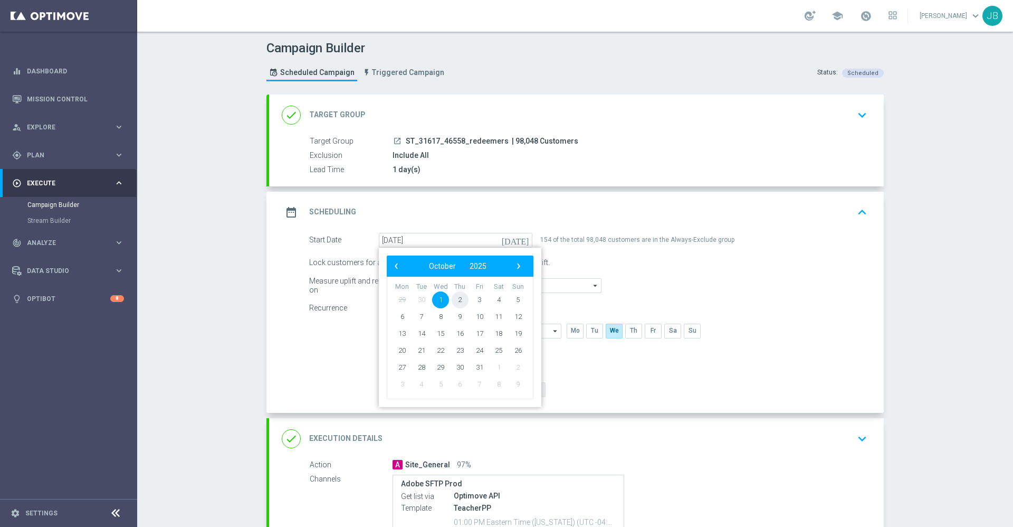
click at [458, 299] on span "2" at bounding box center [460, 299] width 17 height 17
type input "[DATE]"
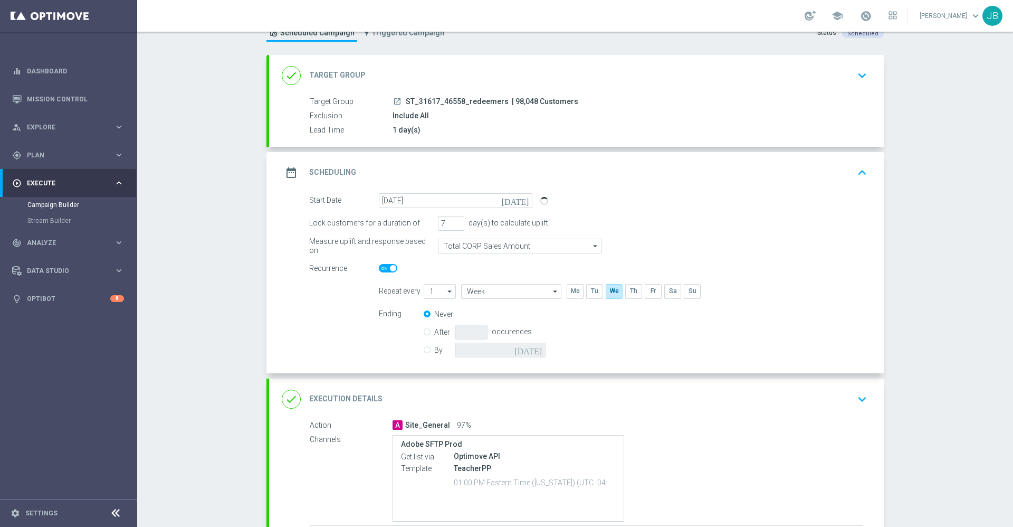
scroll to position [65, 0]
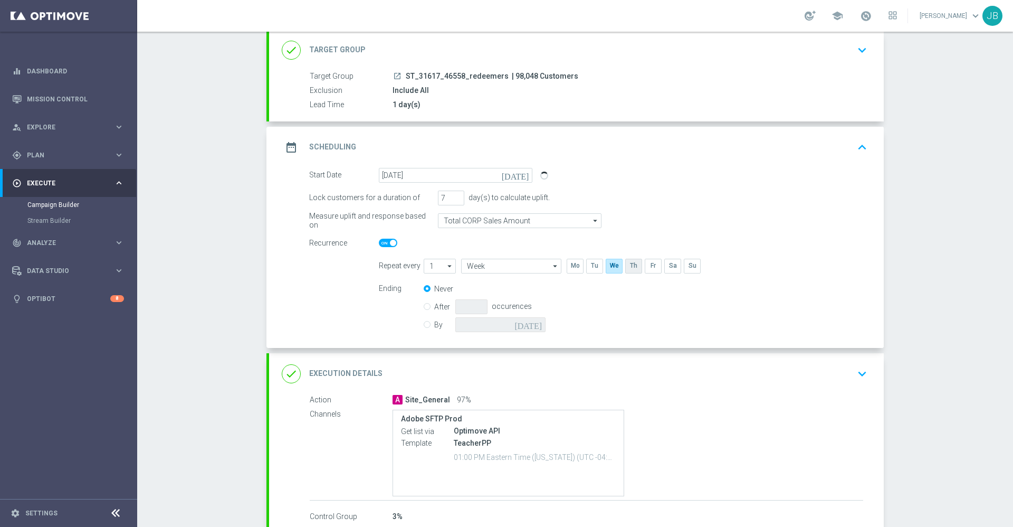
click at [629, 271] on input "checkbox" at bounding box center [633, 266] width 16 height 14
click at [625, 265] on input "checkbox" at bounding box center [633, 266] width 16 height 14
checkbox input "false"
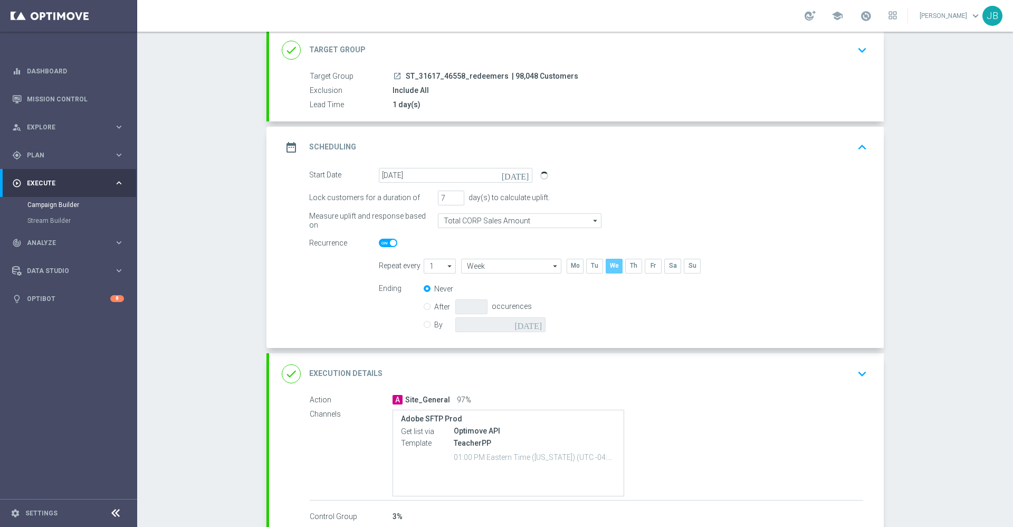
click at [606, 265] on input "checkbox" at bounding box center [614, 266] width 16 height 14
checkbox input "false"
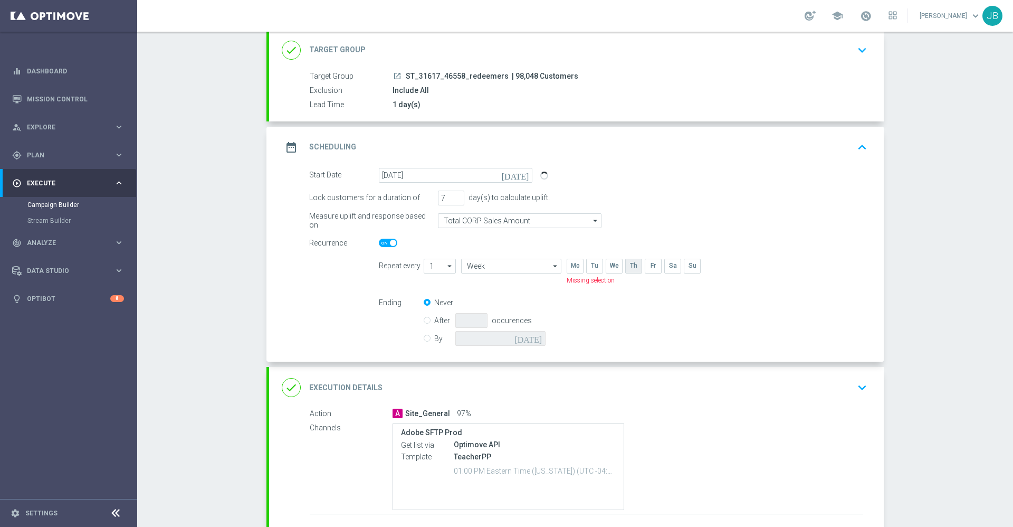
click at [626, 265] on input "checkbox" at bounding box center [633, 266] width 16 height 14
checkbox input "true"
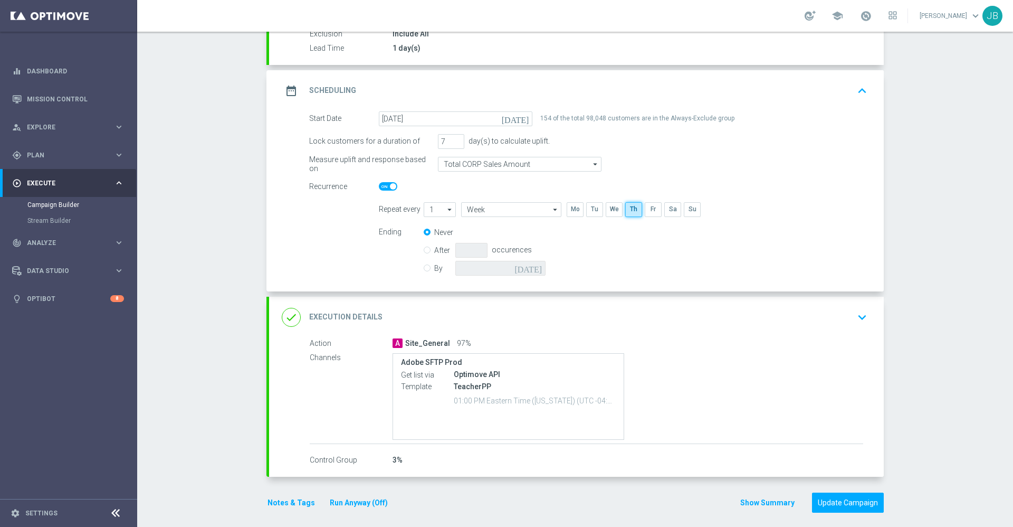
scroll to position [128, 0]
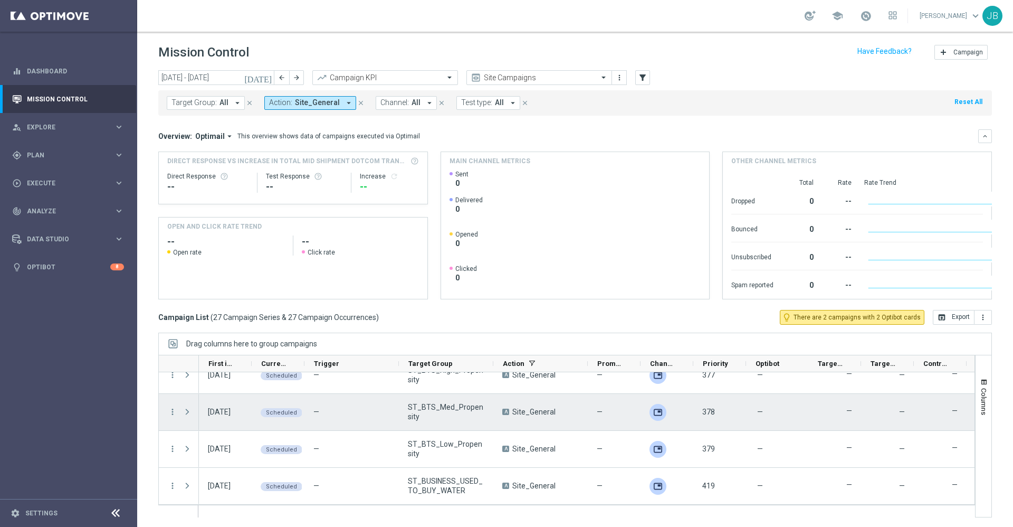
scroll to position [1, 0]
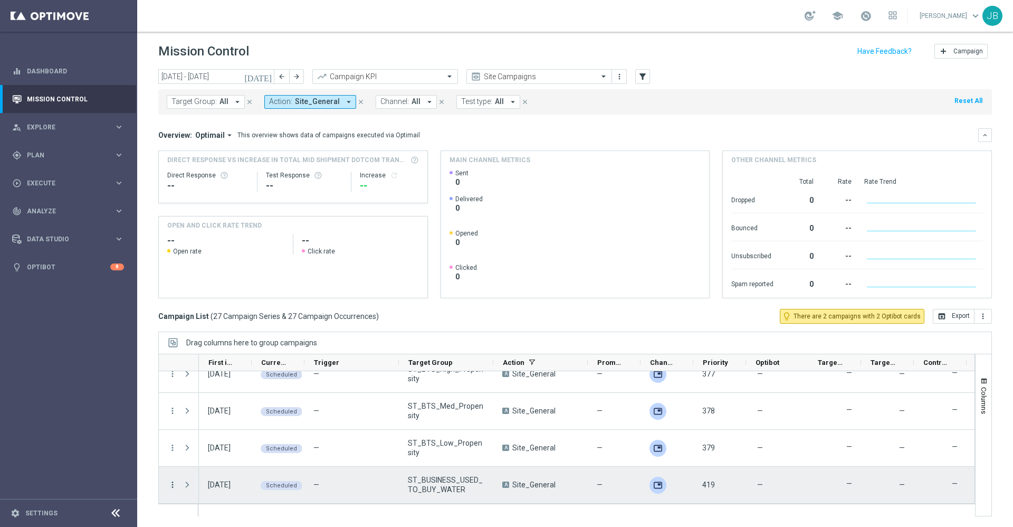
click at [172, 486] on icon "more_vert" at bounding box center [172, 484] width 9 height 9
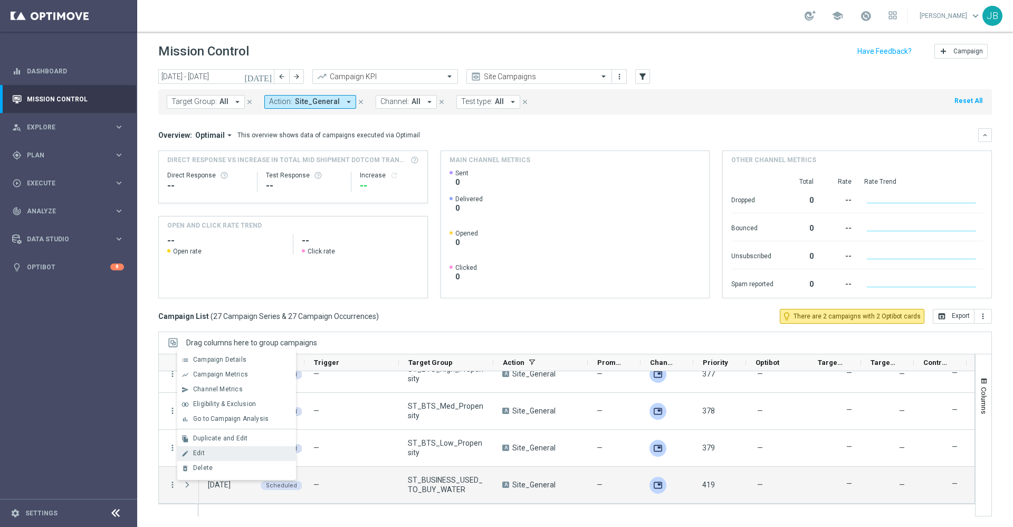
click at [207, 456] on div "Edit" at bounding box center [242, 452] width 98 height 7
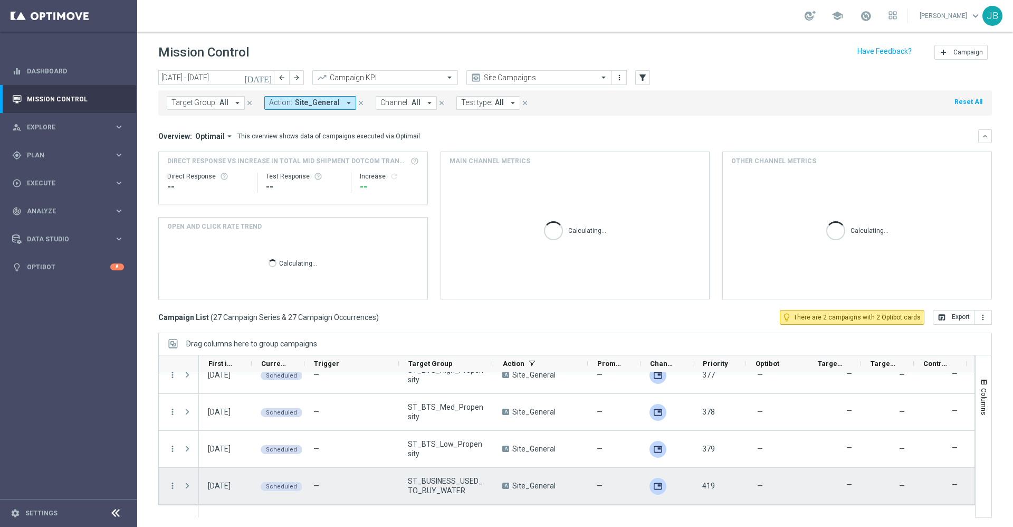
scroll to position [1, 0]
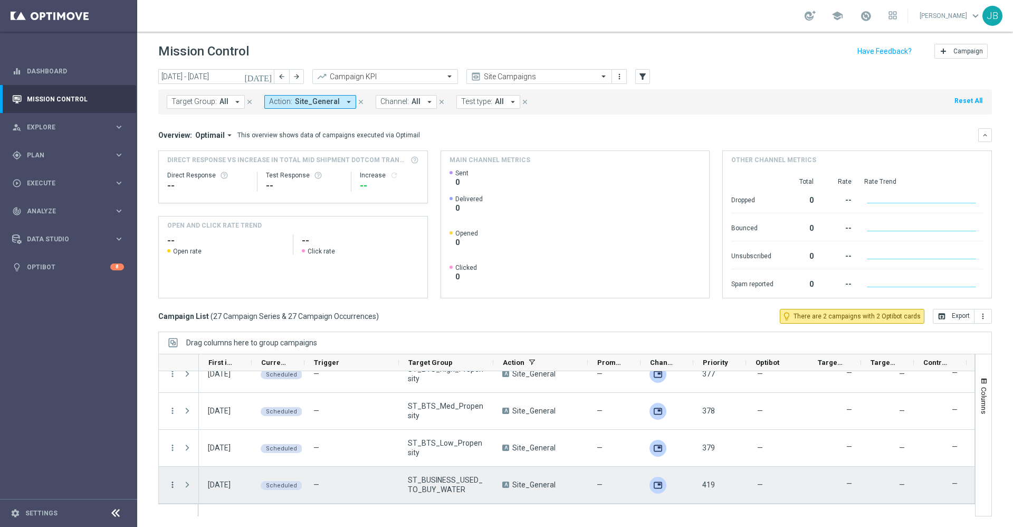
click at [172, 486] on icon "more_vert" at bounding box center [172, 484] width 9 height 9
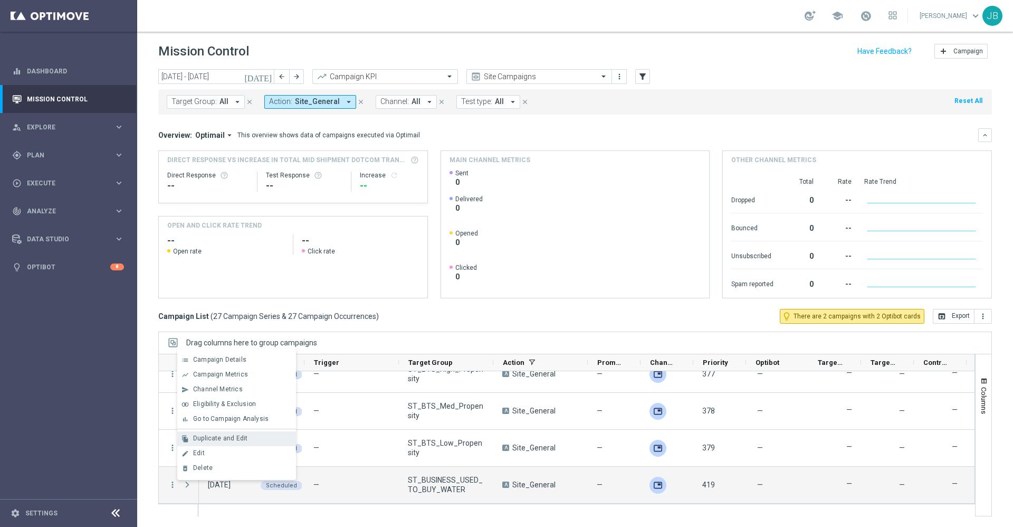
click at [220, 437] on span "Duplicate and Edit" at bounding box center [220, 437] width 54 height 7
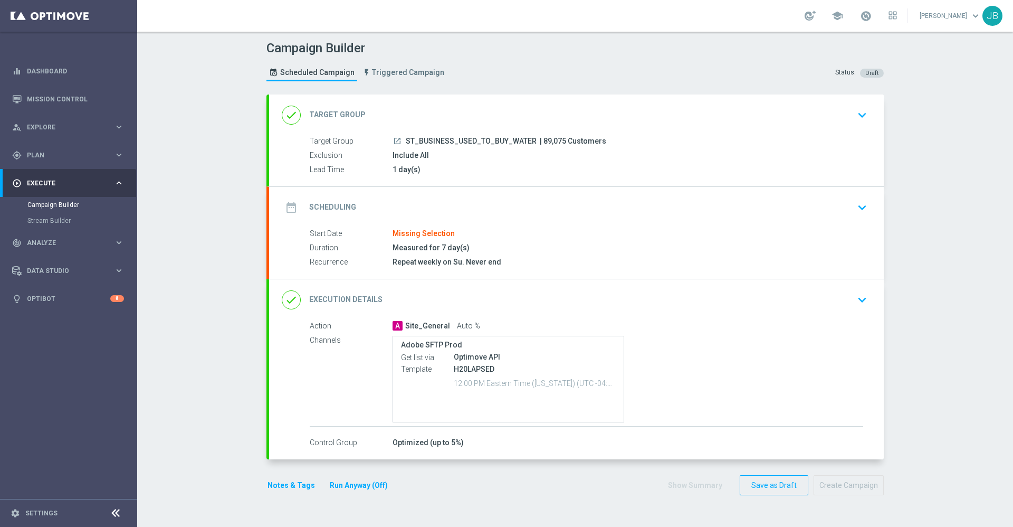
click at [353, 116] on h2 "Target Group" at bounding box center [337, 115] width 56 height 10
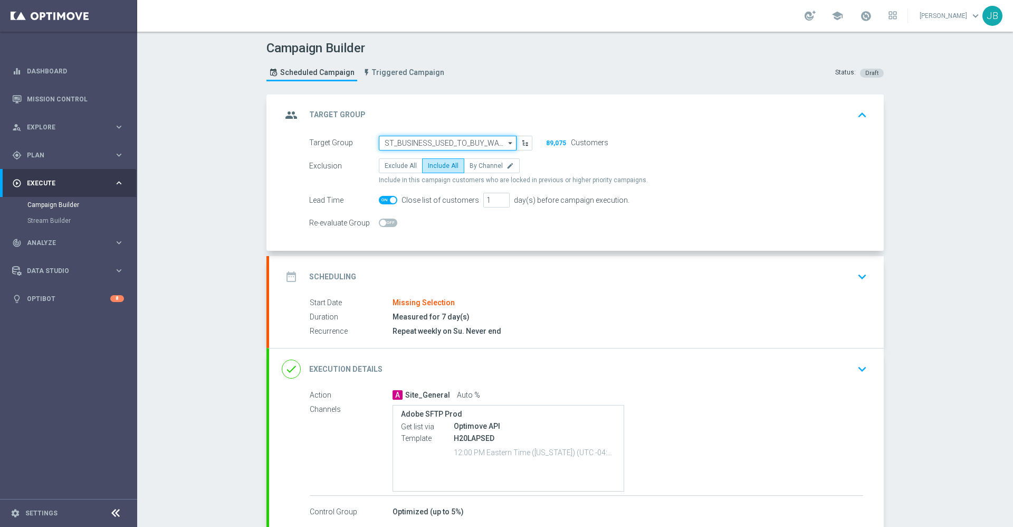
click at [430, 141] on input "ST_BUSINESS_USED_TO_BUY_WATER" at bounding box center [448, 143] width 138 height 15
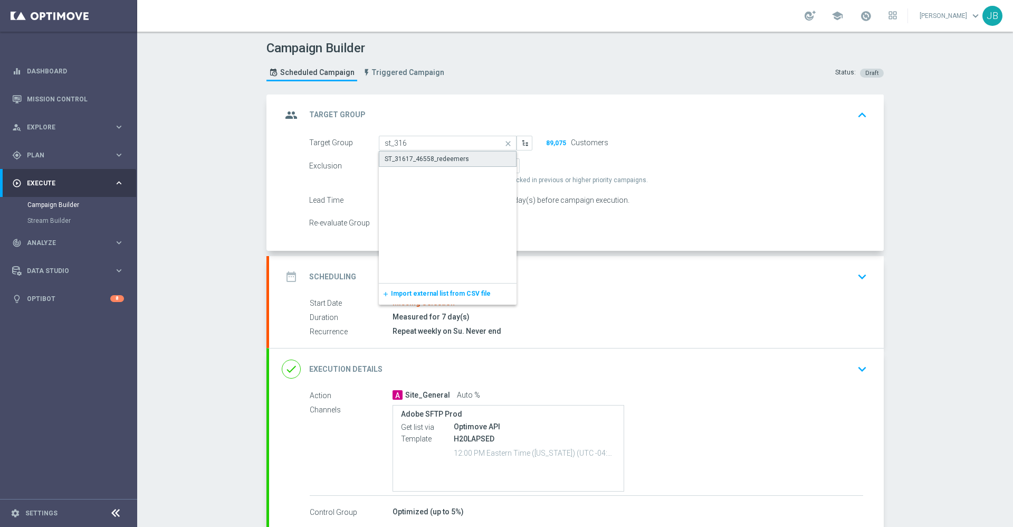
click at [434, 159] on div "ST_31617_46558_redeemers" at bounding box center [427, 158] width 84 height 9
type input "ST_31617_46558_redeemers"
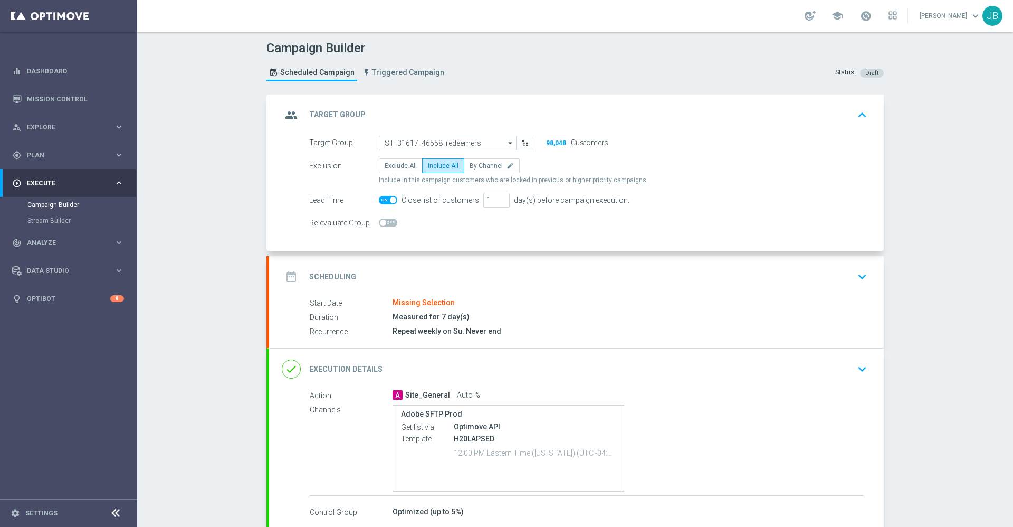
click at [322, 275] on h2 "Scheduling" at bounding box center [332, 277] width 47 height 10
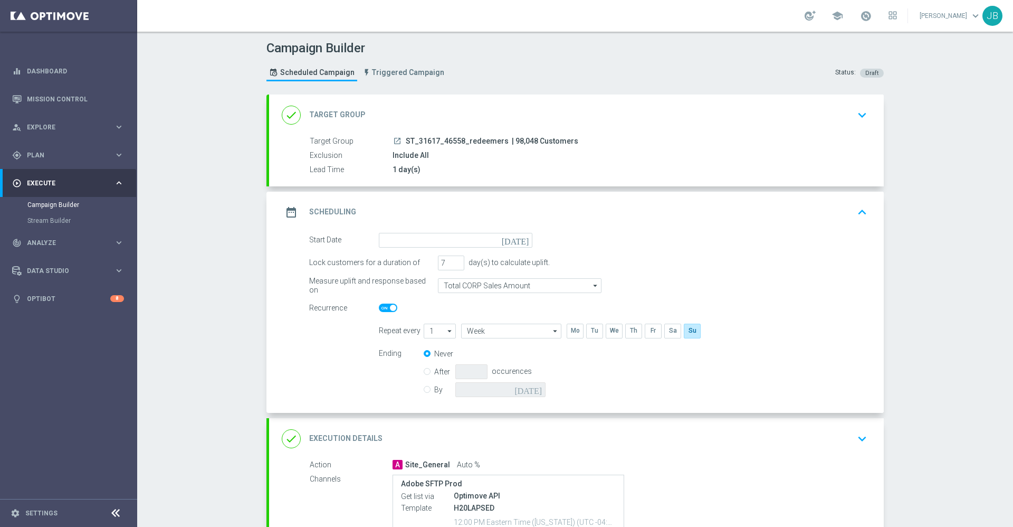
click at [517, 243] on icon "[DATE]" at bounding box center [517, 239] width 31 height 12
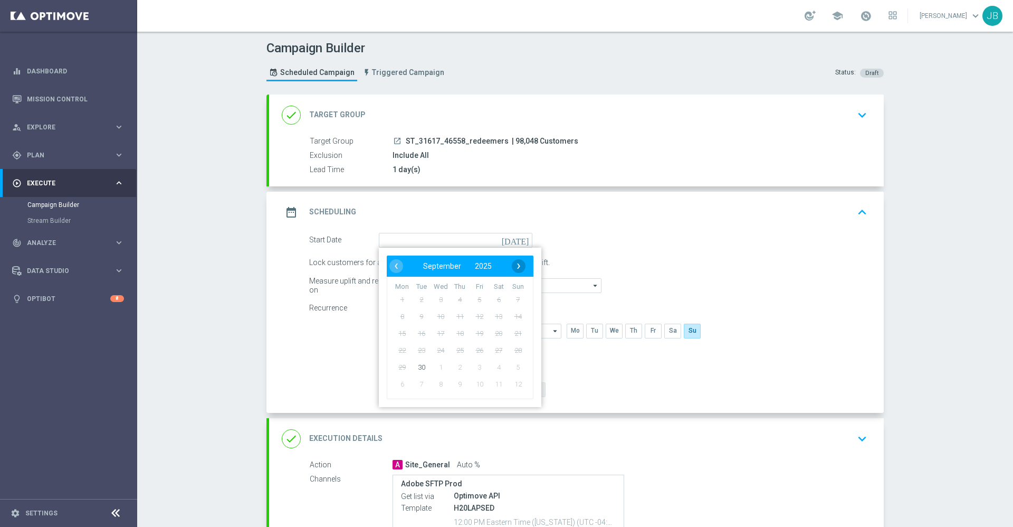
click at [512, 270] on span "›" at bounding box center [519, 266] width 14 height 14
click at [435, 301] on span "1" at bounding box center [440, 299] width 17 height 17
type input "01 Oct 2025"
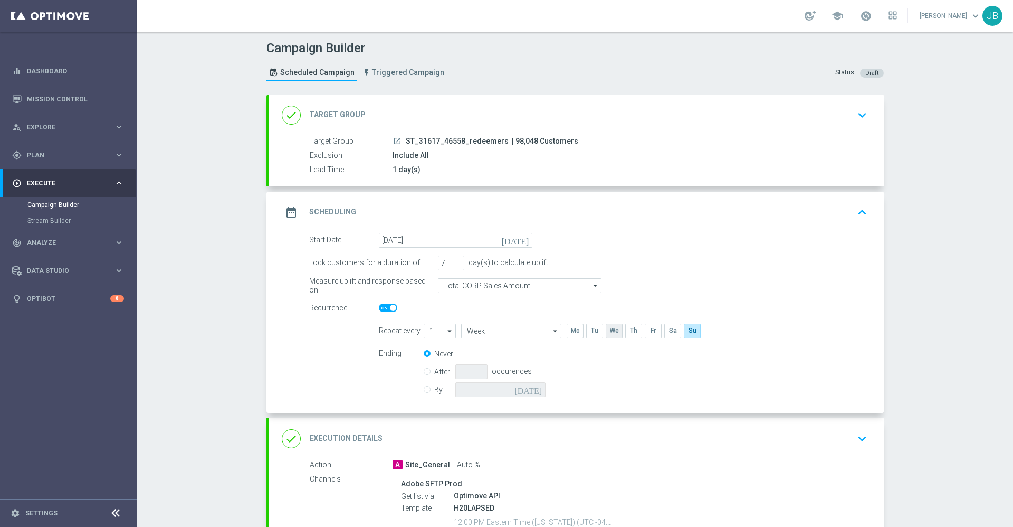
click at [606, 331] on input "checkbox" at bounding box center [614, 331] width 16 height 14
checkbox input "true"
click at [690, 330] on input "checkbox" at bounding box center [692, 331] width 16 height 14
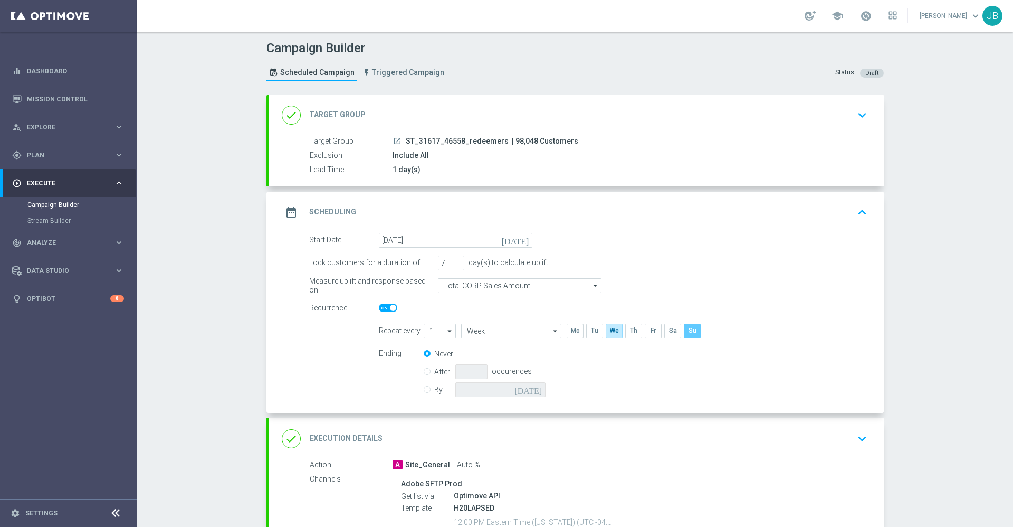
checkbox input "false"
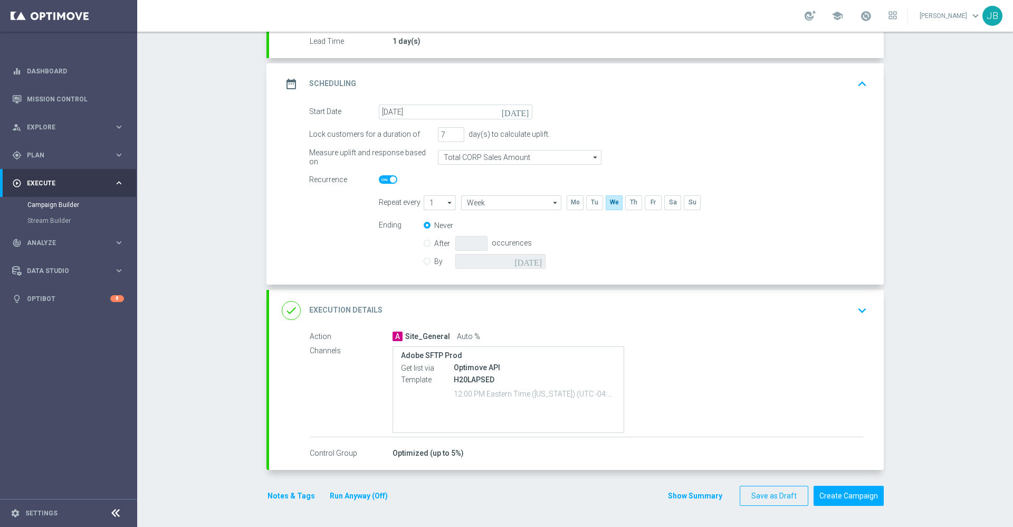
click at [354, 311] on h2 "Execution Details" at bounding box center [345, 310] width 73 height 10
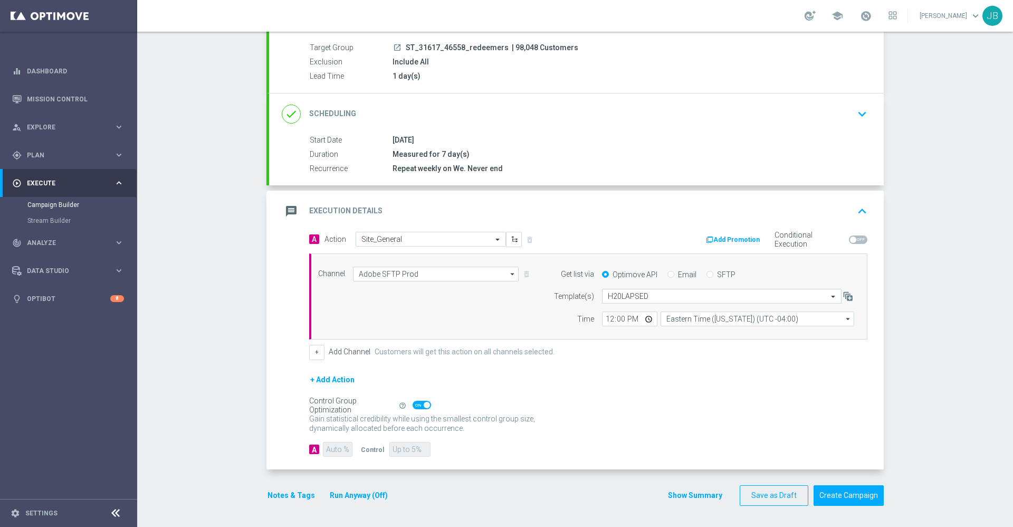
scroll to position [93, 0]
click at [604, 318] on input "12:00" at bounding box center [629, 318] width 55 height 15
type input "15:00"
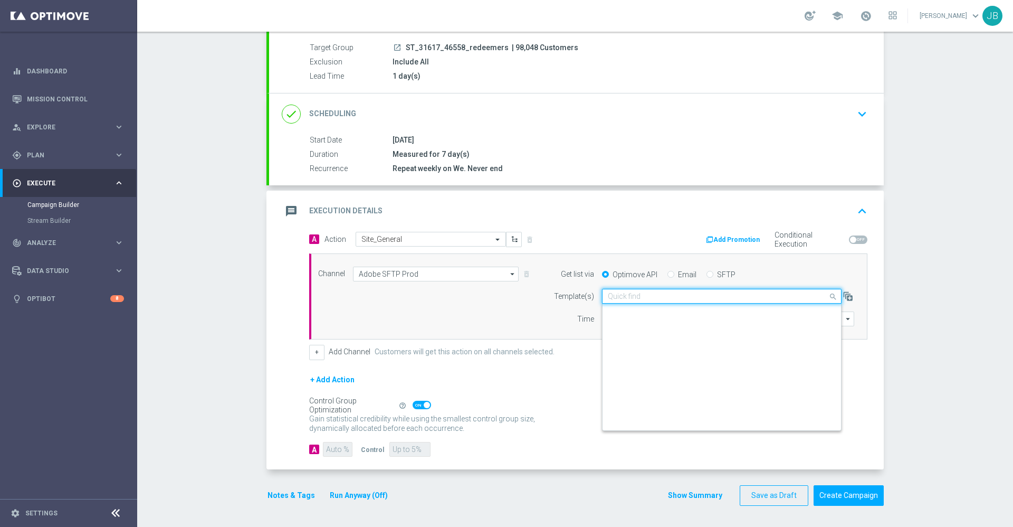
click at [679, 293] on input "text" at bounding box center [711, 296] width 207 height 9
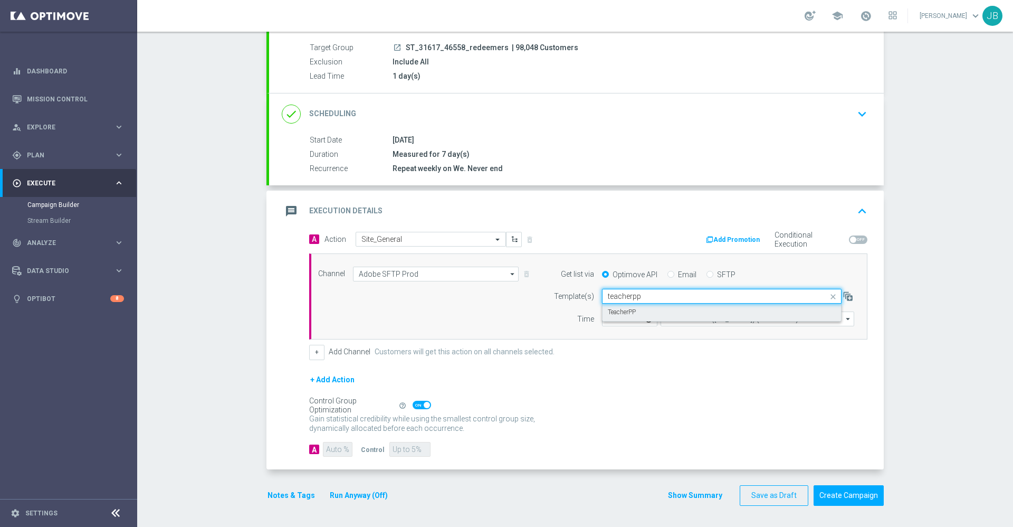
click at [664, 312] on div "TeacherPP" at bounding box center [722, 311] width 228 height 17
type input "teacherpp"
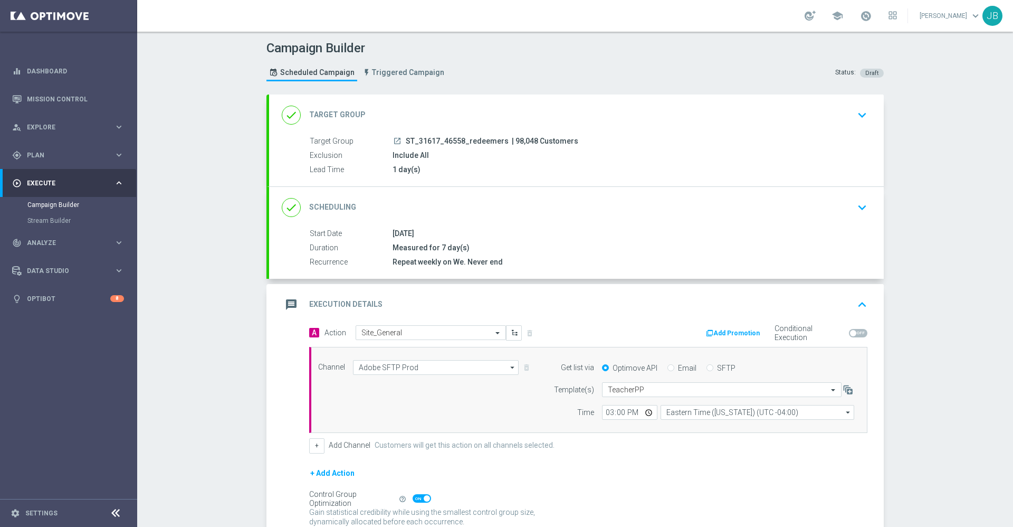
click at [351, 113] on h2 "Target Group" at bounding box center [337, 115] width 56 height 10
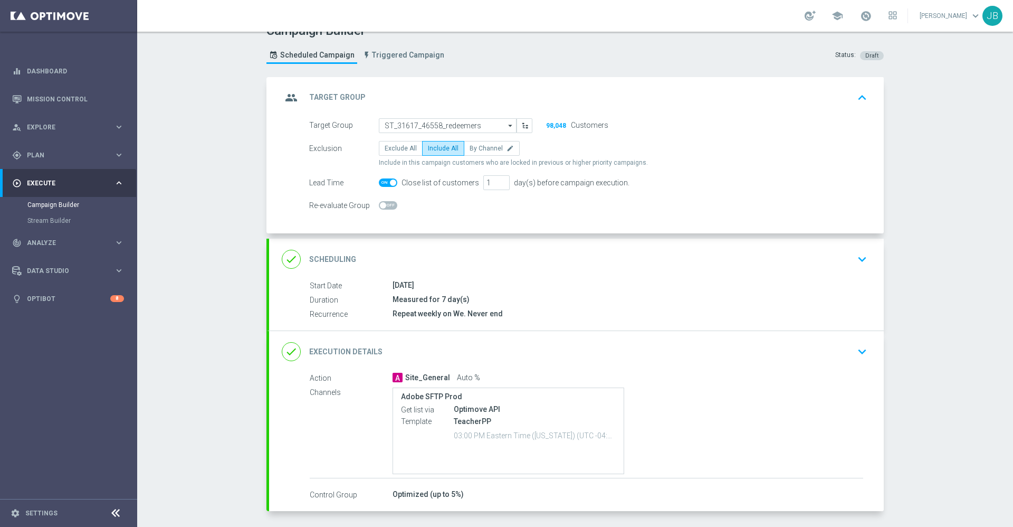
scroll to position [19, 0]
click at [333, 252] on div "done Scheduling" at bounding box center [319, 257] width 74 height 19
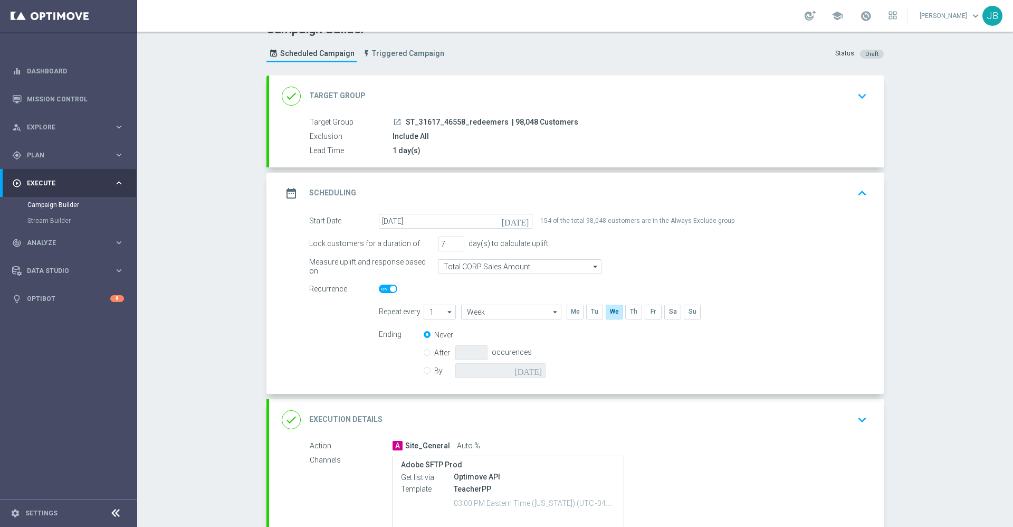
scroll to position [128, 0]
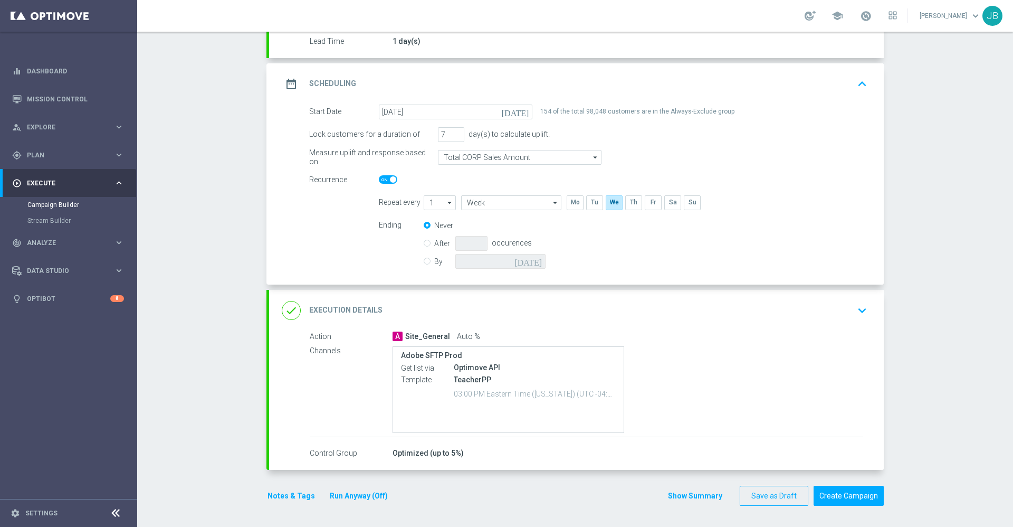
click at [338, 315] on h2 "Execution Details" at bounding box center [345, 310] width 73 height 10
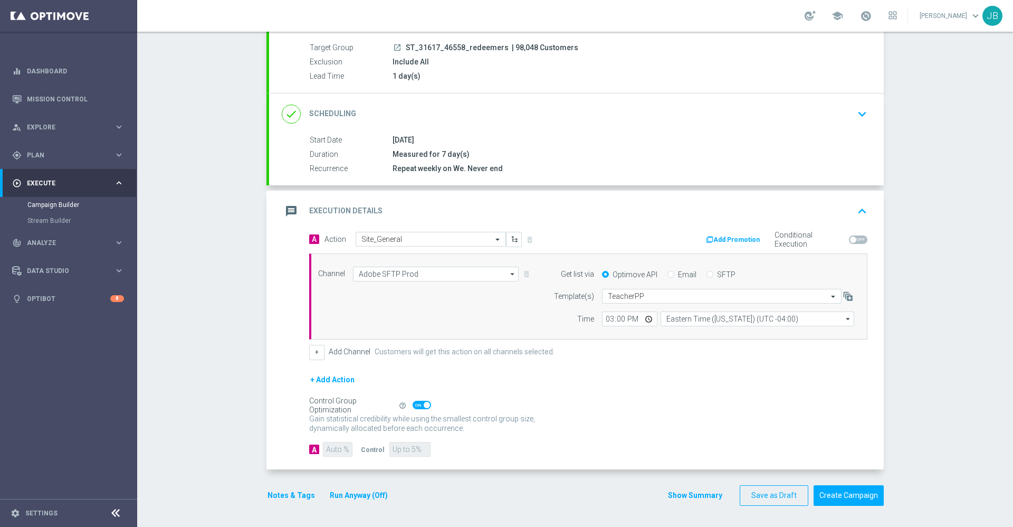
scroll to position [0, 0]
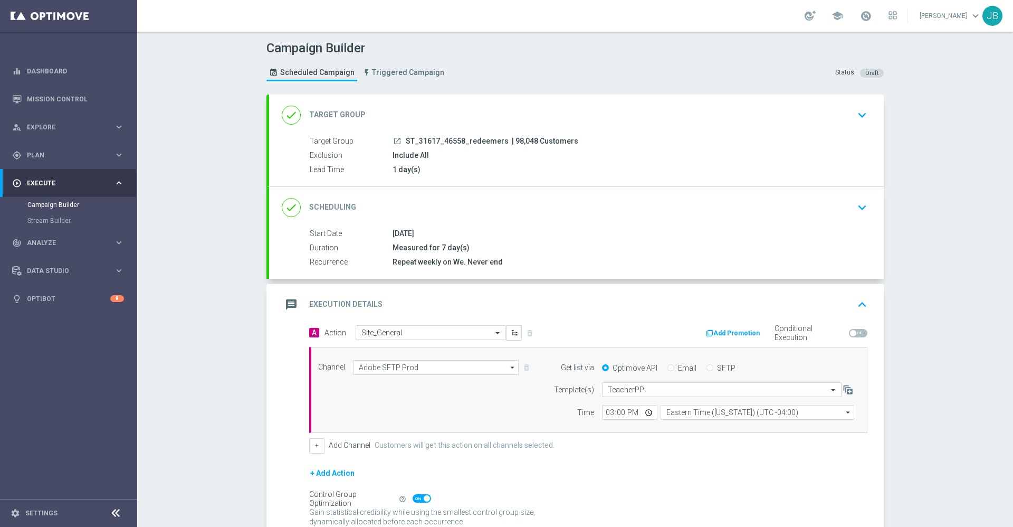
click at [335, 109] on div "done Target Group" at bounding box center [324, 115] width 84 height 19
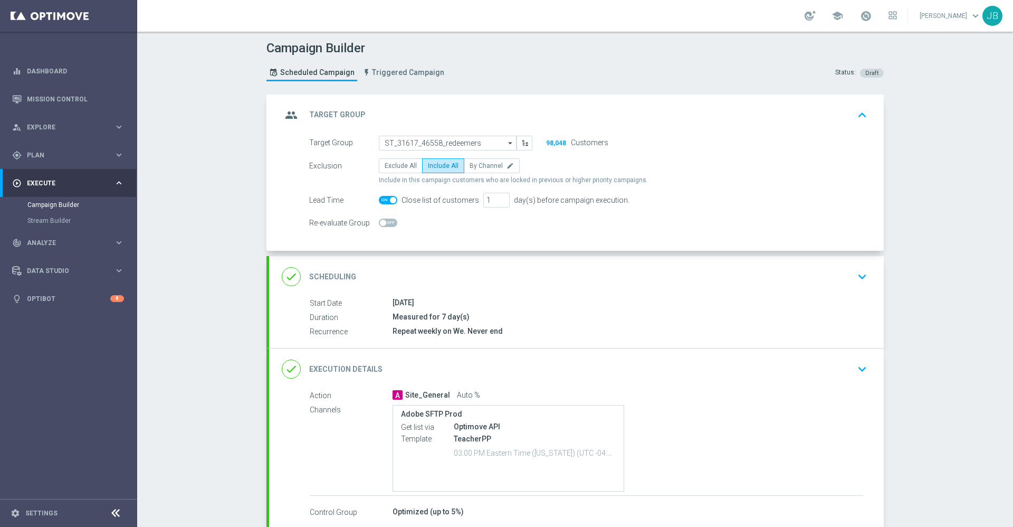
click at [340, 280] on h2 "Scheduling" at bounding box center [332, 277] width 47 height 10
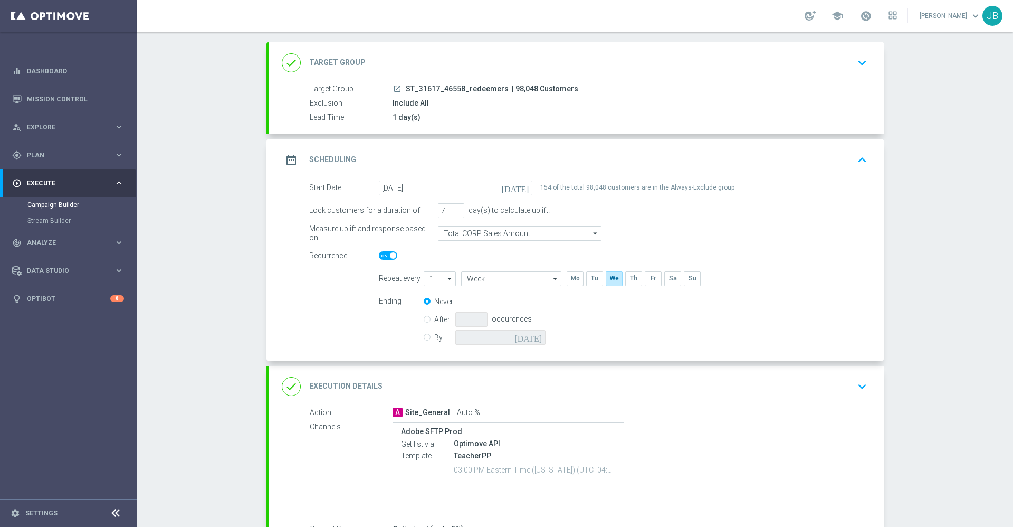
scroll to position [128, 0]
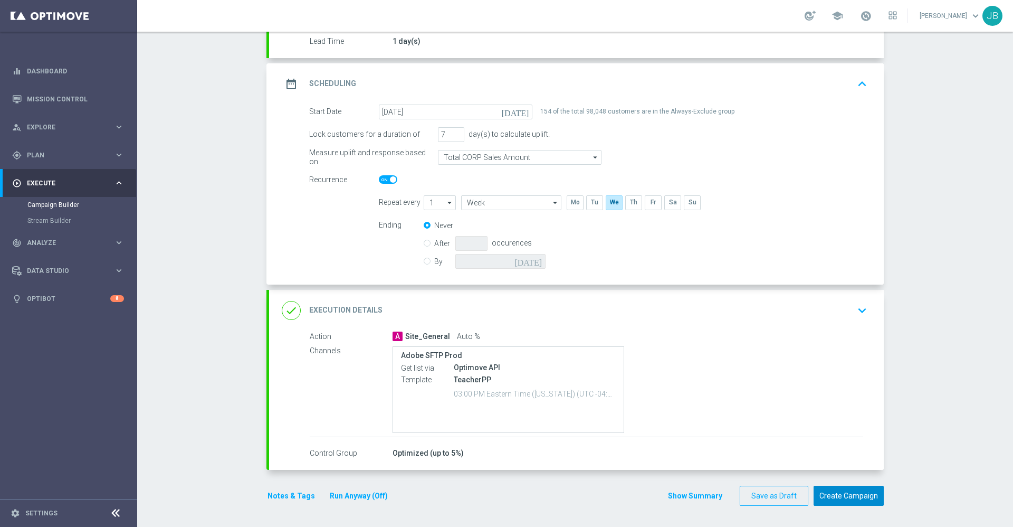
click at [855, 494] on button "Create Campaign" at bounding box center [849, 496] width 70 height 21
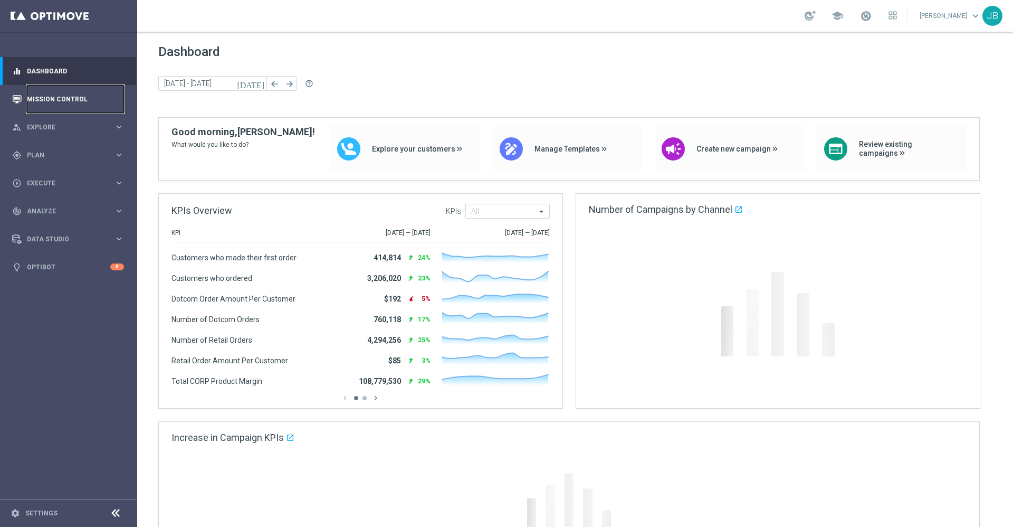
click at [69, 98] on link "Mission Control" at bounding box center [75, 99] width 97 height 28
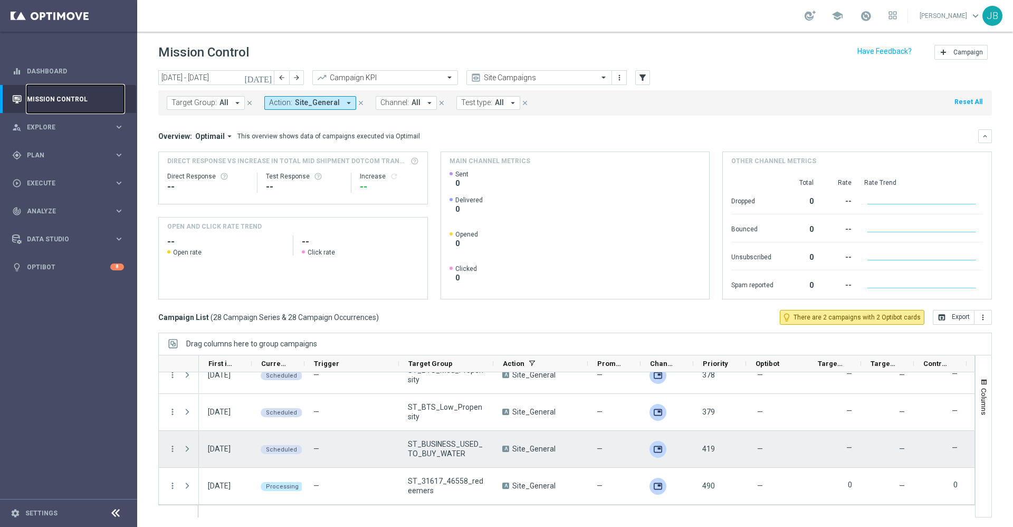
scroll to position [1, 0]
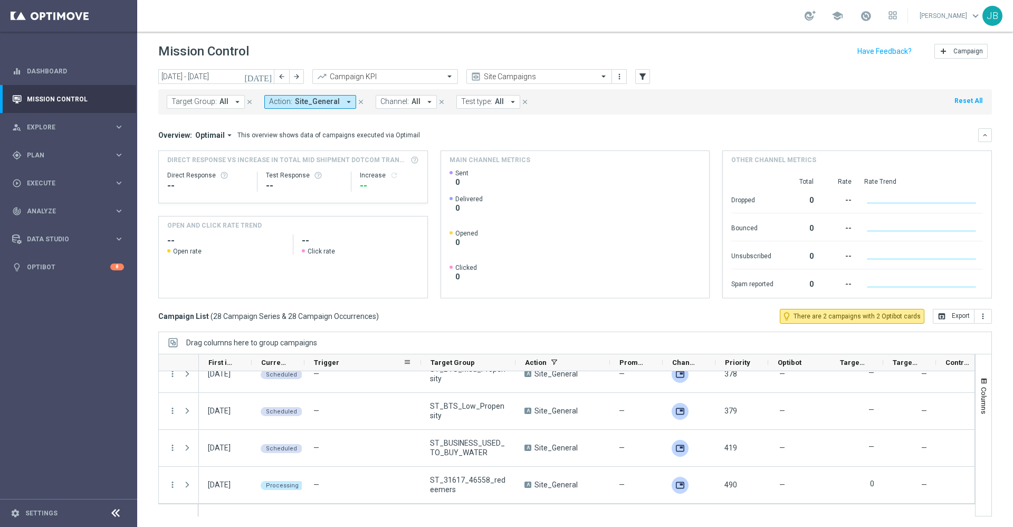
drag, startPoint x: 398, startPoint y: 362, endPoint x: 419, endPoint y: 365, distance: 21.4
click at [419, 365] on div at bounding box center [421, 362] width 4 height 16
click at [516, 364] on div "Action" at bounding box center [562, 362] width 94 height 17
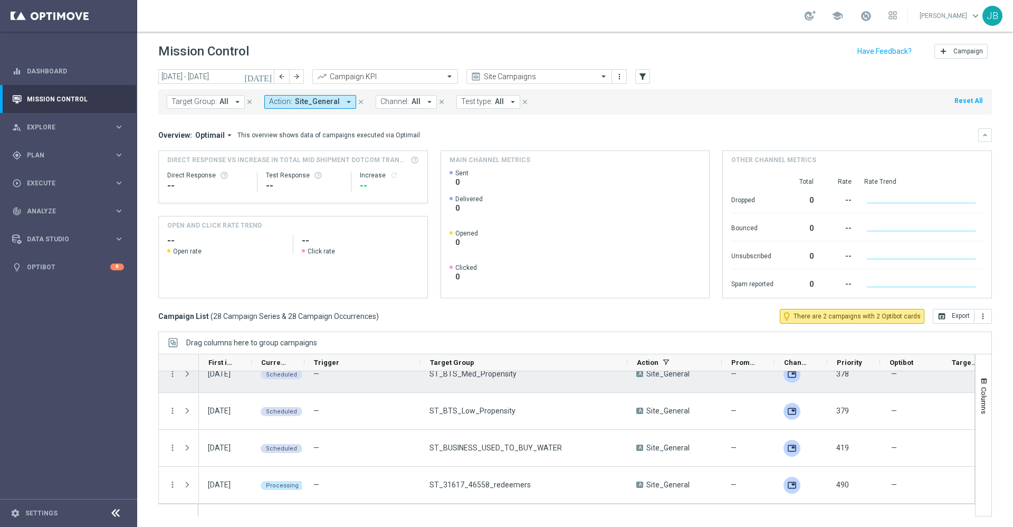
drag, startPoint x: 514, startPoint y: 363, endPoint x: 655, endPoint y: 395, distance: 144.5
click at [655, 395] on div at bounding box center [566, 435] width 817 height 163
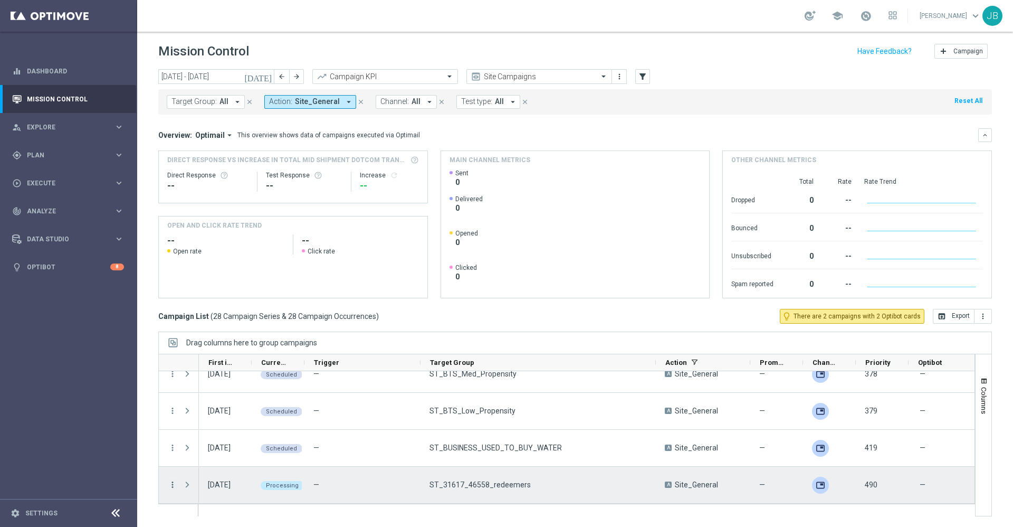
click at [172, 482] on icon "more_vert" at bounding box center [172, 484] width 9 height 9
click at [229, 364] on div "list Campaign Details" at bounding box center [236, 360] width 119 height 15
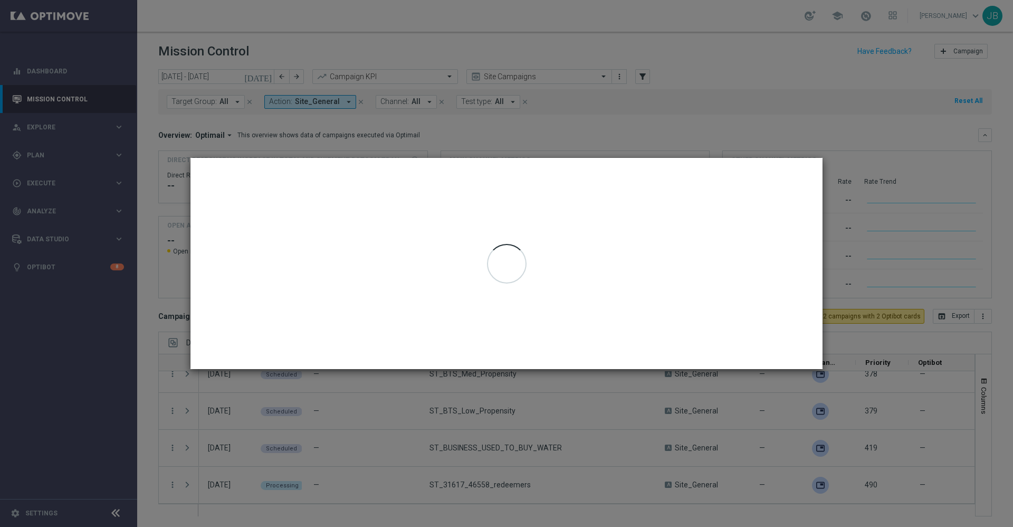
click at [459, 75] on modal-container at bounding box center [506, 263] width 1013 height 527
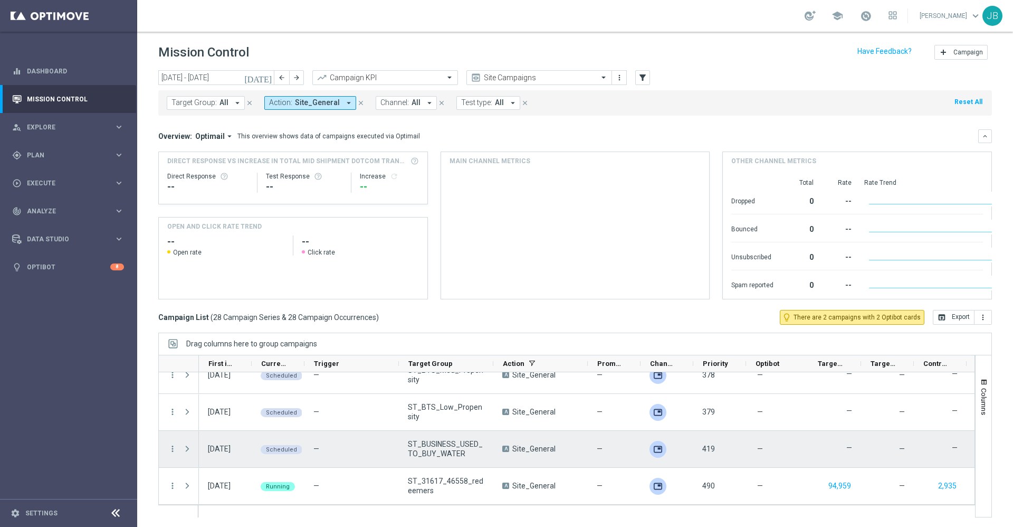
scroll to position [1, 0]
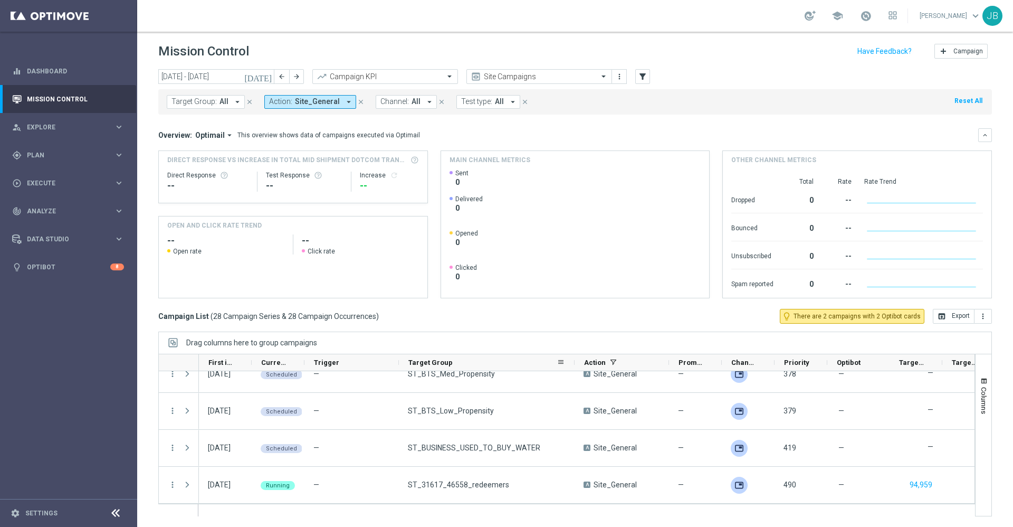
drag, startPoint x: 493, startPoint y: 363, endPoint x: 574, endPoint y: 370, distance: 81.6
click at [574, 370] on div at bounding box center [575, 362] width 4 height 16
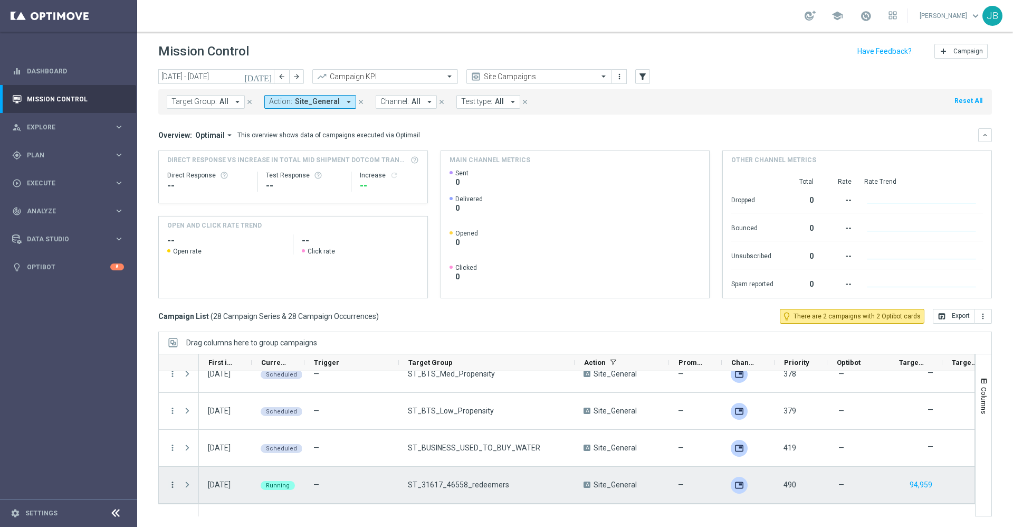
click at [172, 481] on icon "more_vert" at bounding box center [172, 484] width 9 height 9
click at [229, 362] on span "Campaign Details" at bounding box center [219, 359] width 53 height 7
